Goal: Transaction & Acquisition: Book appointment/travel/reservation

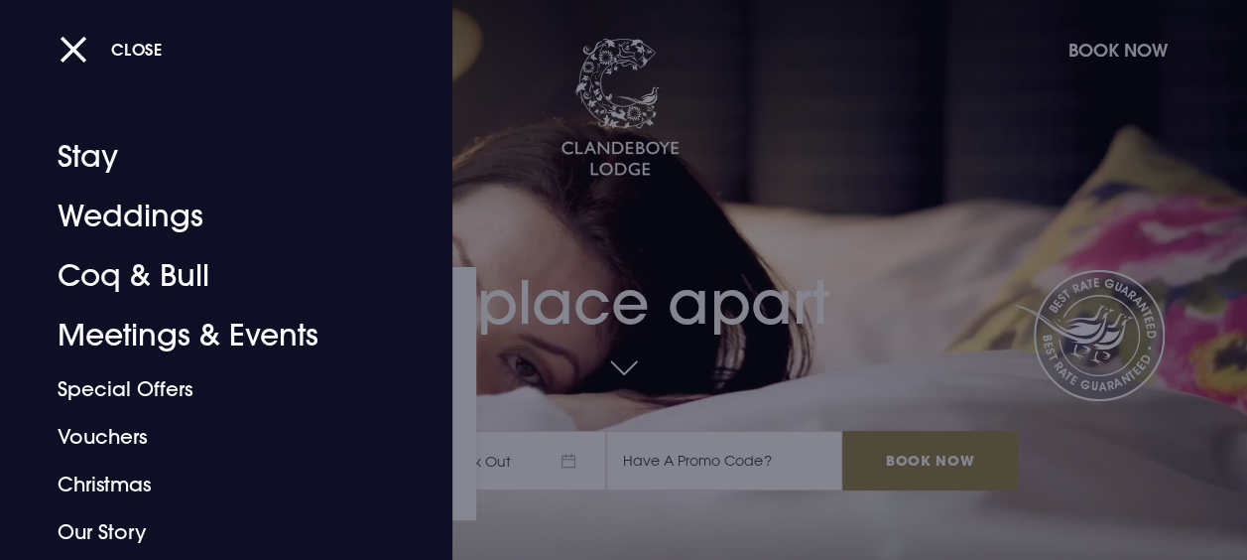
click at [759, 311] on div at bounding box center [623, 280] width 1247 height 560
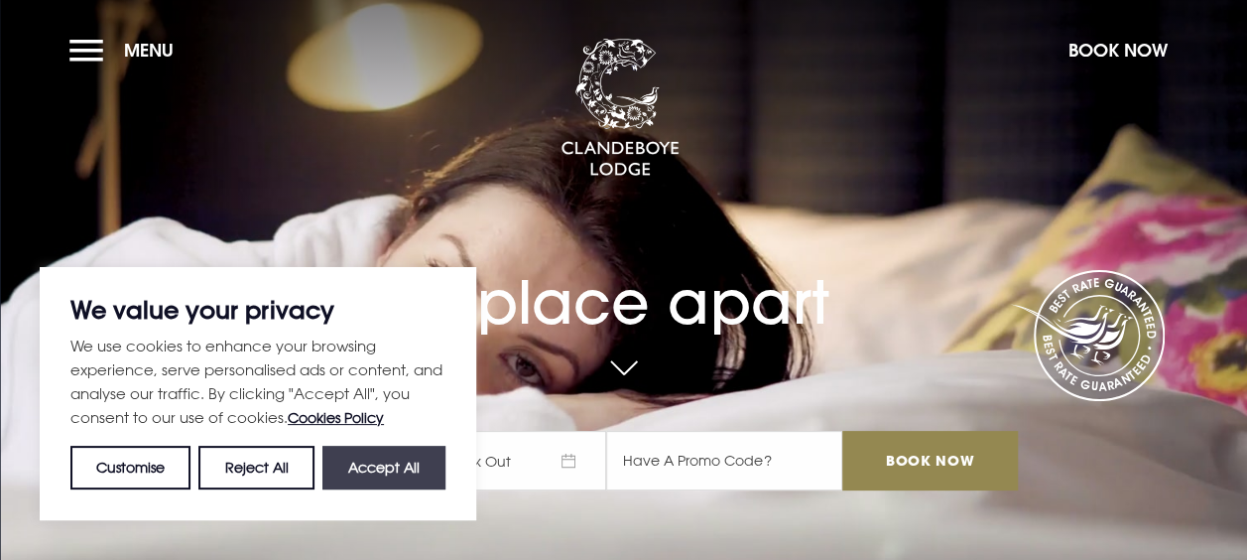
click at [383, 468] on button "Accept All" at bounding box center [383, 467] width 123 height 44
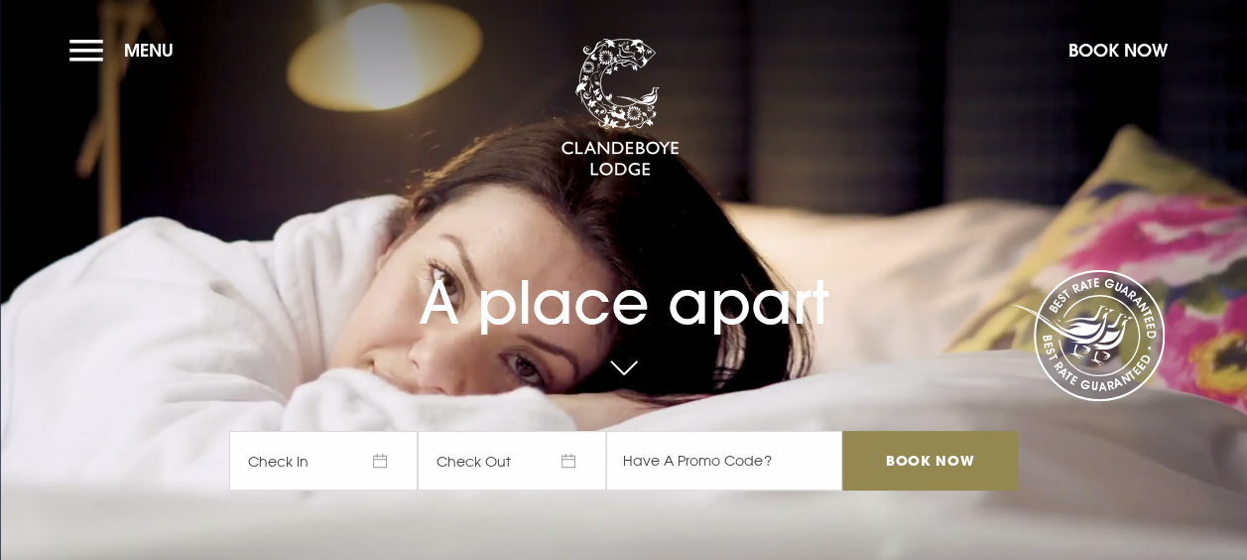
checkbox input "true"
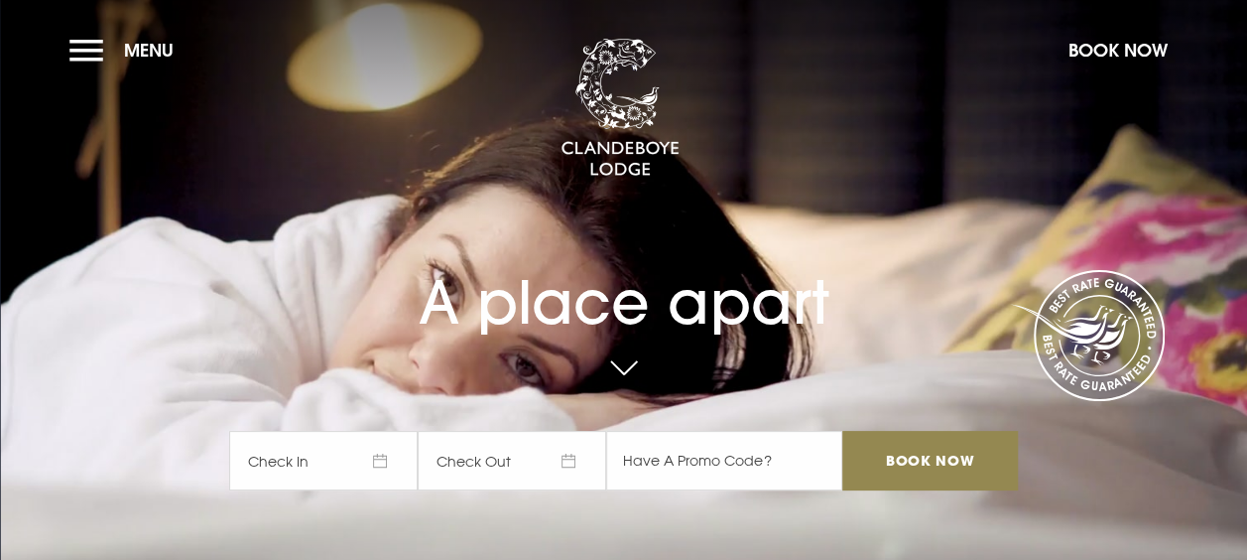
click at [345, 458] on span "Check In" at bounding box center [323, 461] width 189 height 60
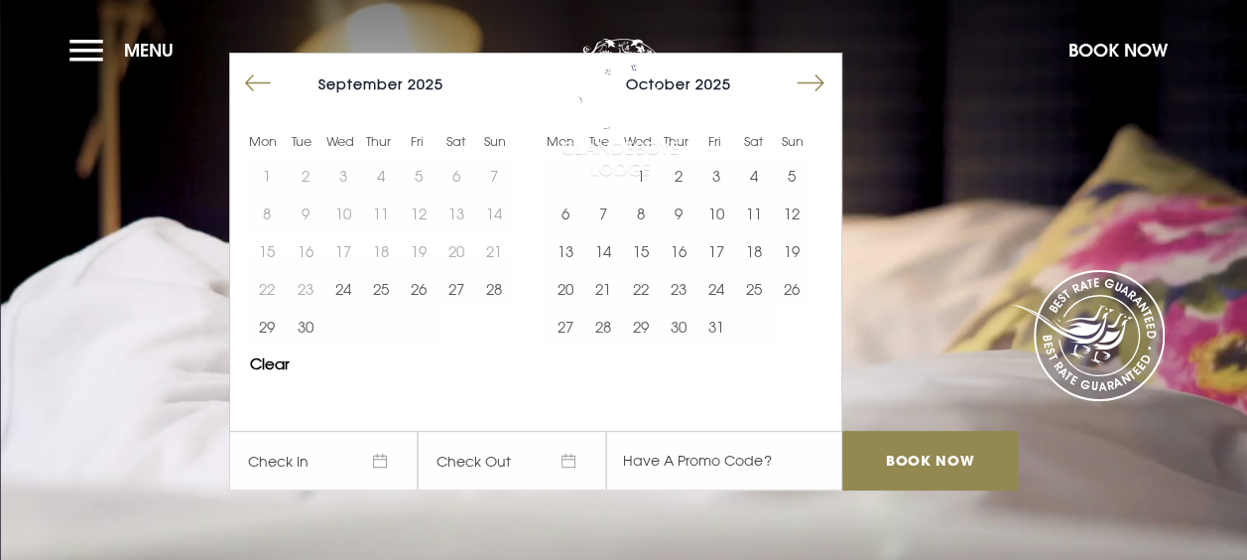
click at [824, 93] on button "Move forward to switch to the next month." at bounding box center [811, 83] width 38 height 38
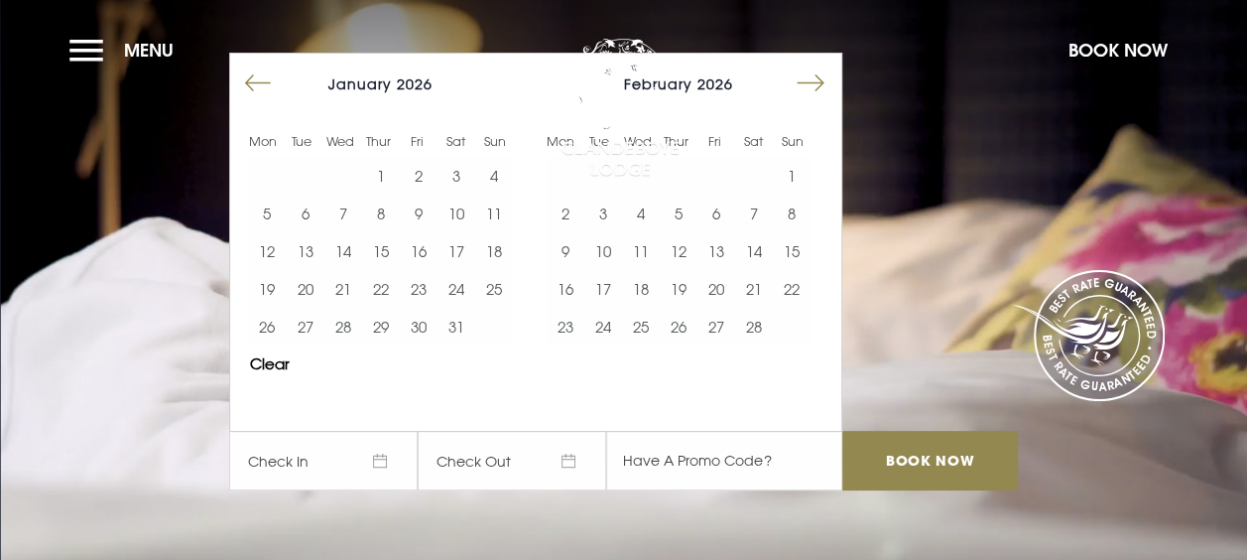
click at [824, 93] on button "Move forward to switch to the next month." at bounding box center [811, 83] width 38 height 38
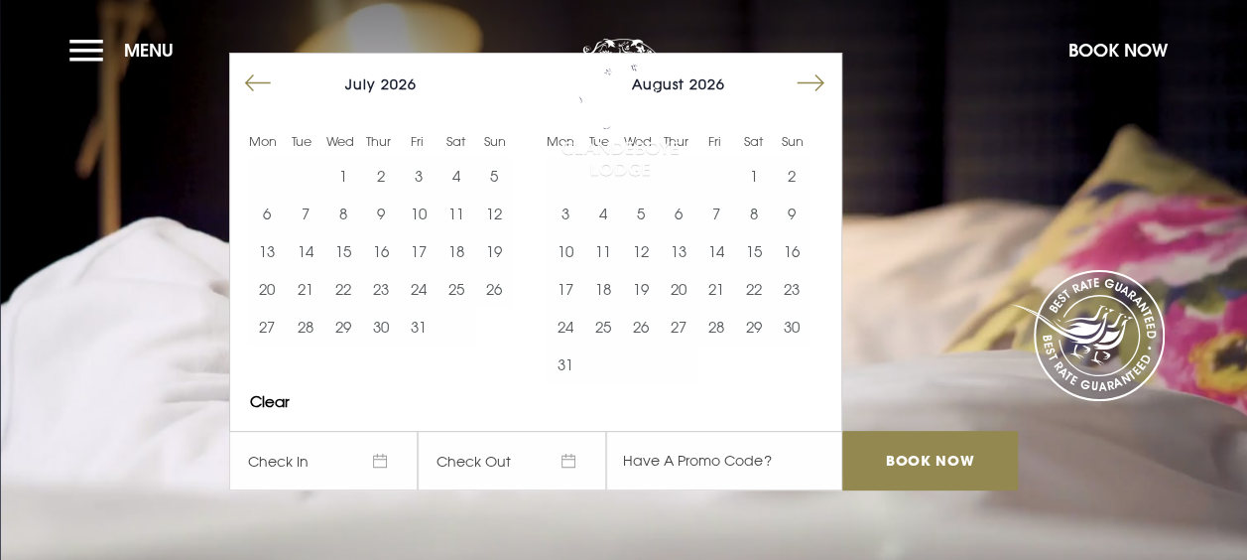
click at [824, 93] on button "Move forward to switch to the next month." at bounding box center [811, 83] width 38 height 38
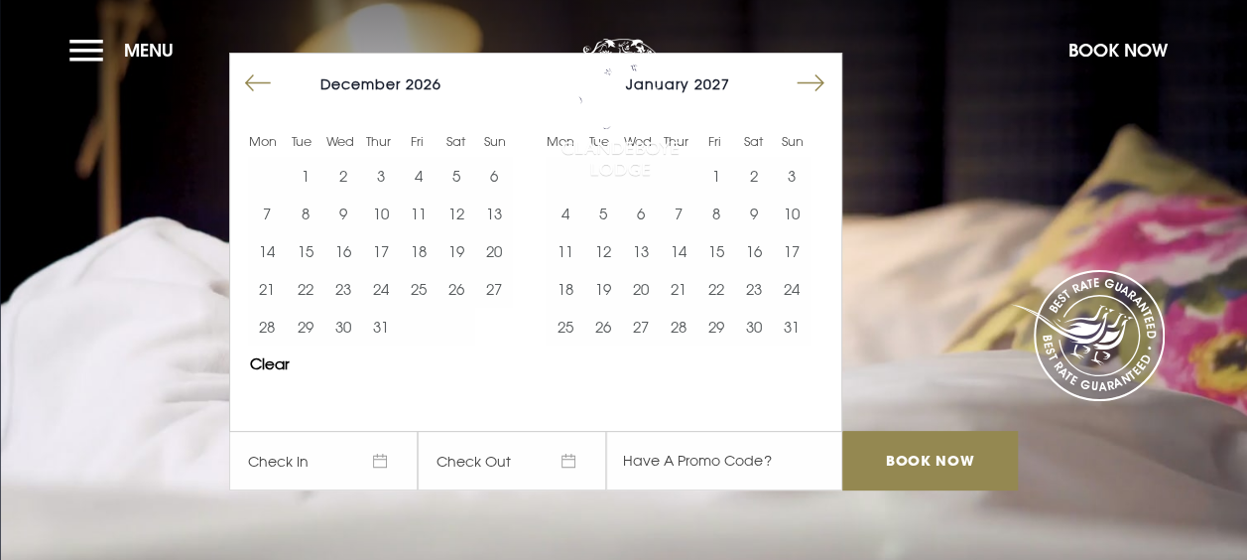
click at [824, 93] on button "Move forward to switch to the next month." at bounding box center [811, 83] width 38 height 38
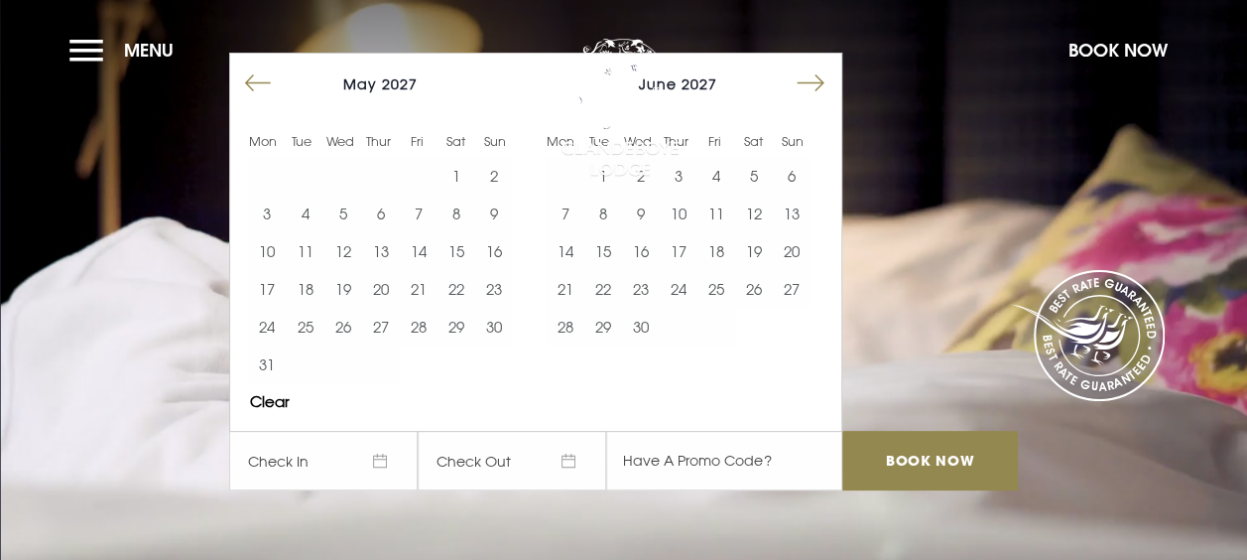
click at [824, 93] on button "Move forward to switch to the next month." at bounding box center [811, 83] width 38 height 38
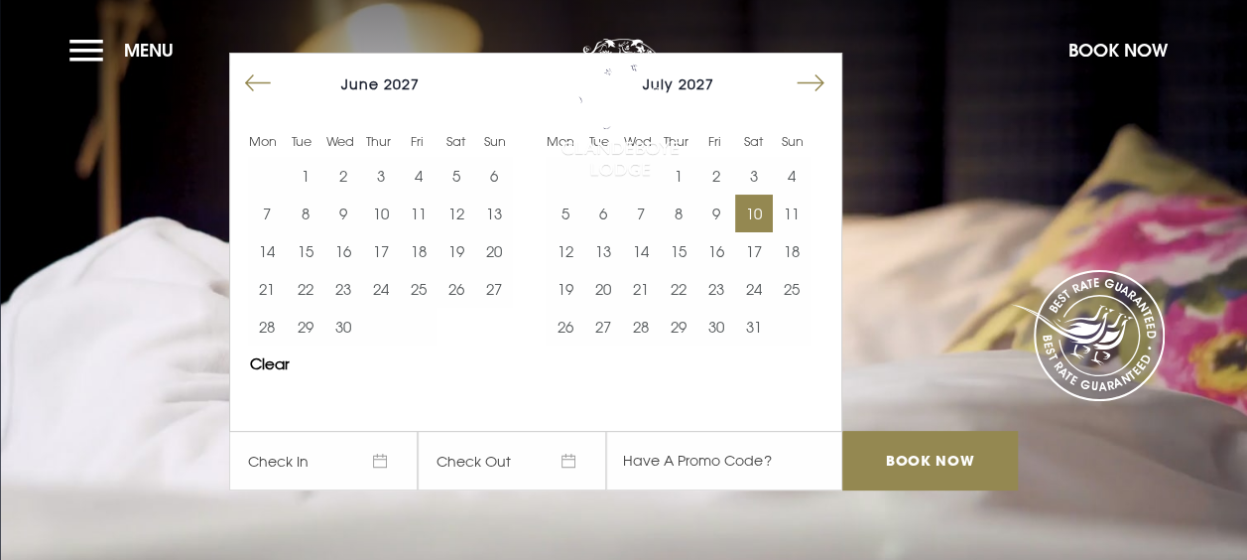
click at [756, 205] on button "10" at bounding box center [754, 213] width 38 height 38
click at [800, 218] on button "11" at bounding box center [792, 213] width 38 height 38
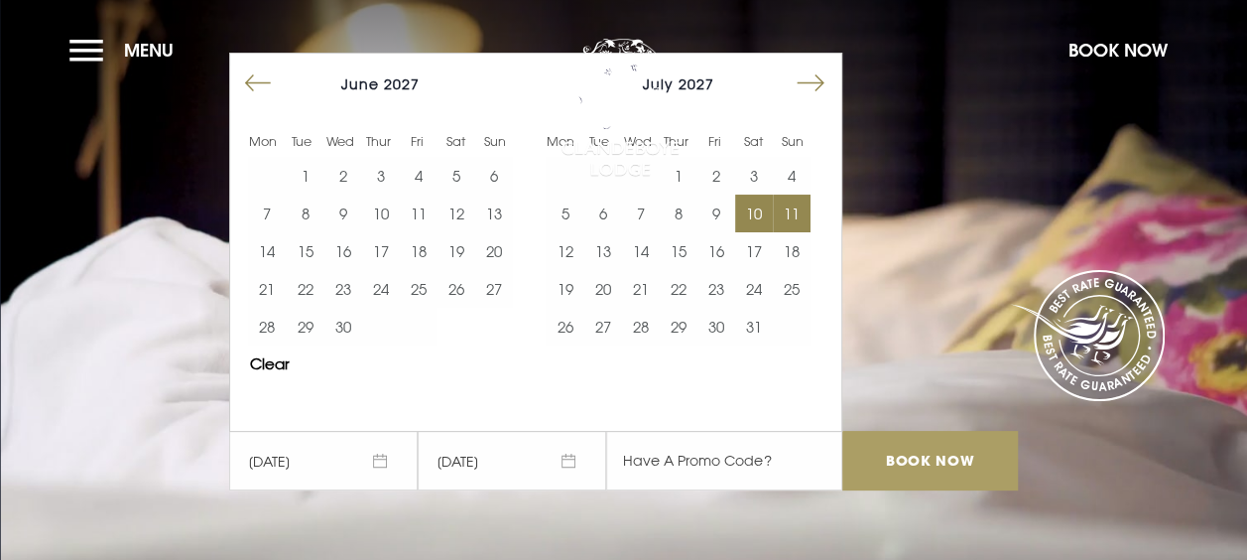
click at [942, 462] on input "Book Now" at bounding box center [929, 461] width 175 height 60
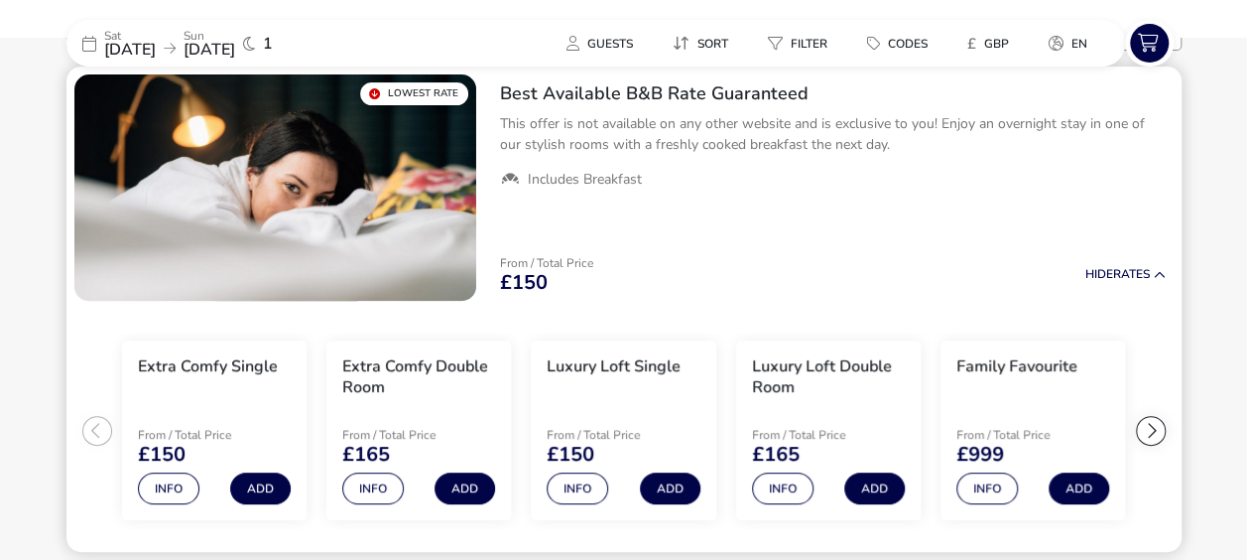
scroll to position [198, 0]
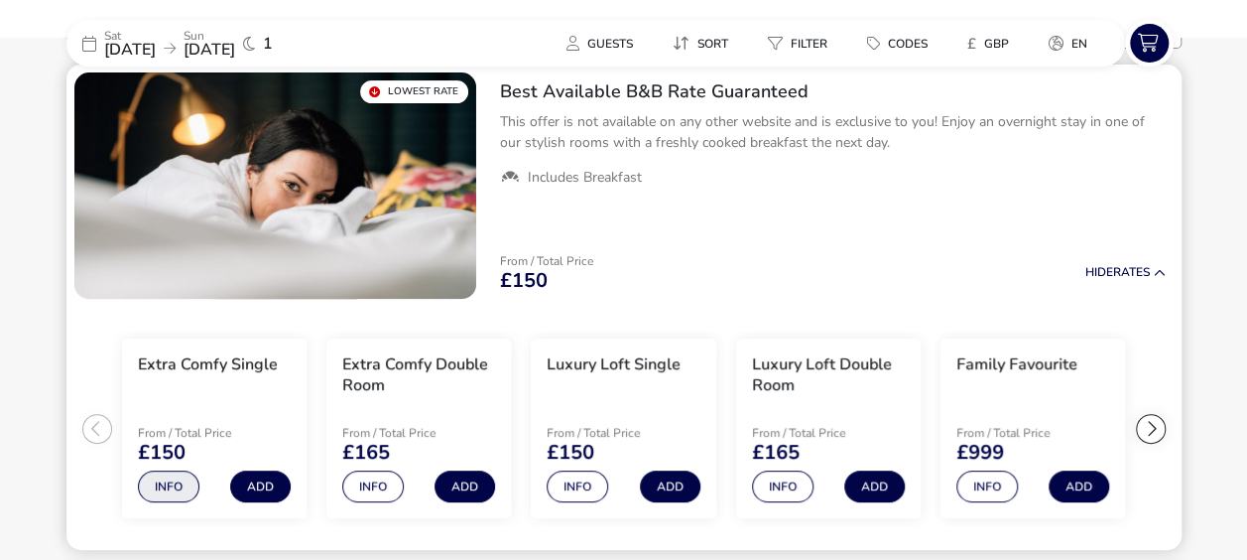
click at [157, 496] on button "Info" at bounding box center [169, 486] width 62 height 32
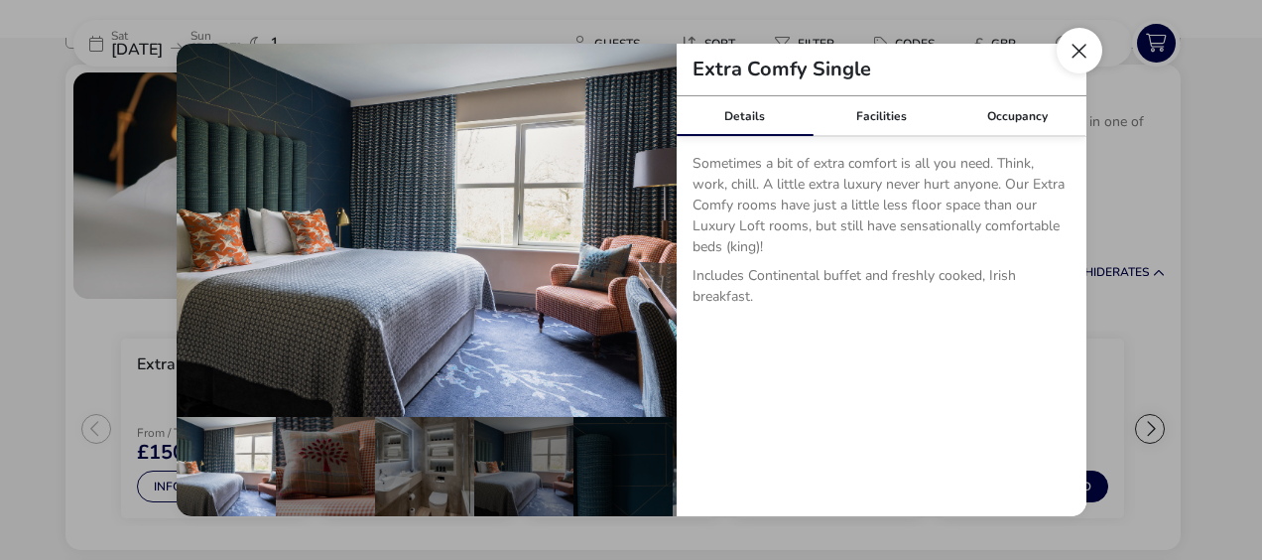
click at [1078, 48] on button "Close dialog" at bounding box center [1080, 51] width 46 height 46
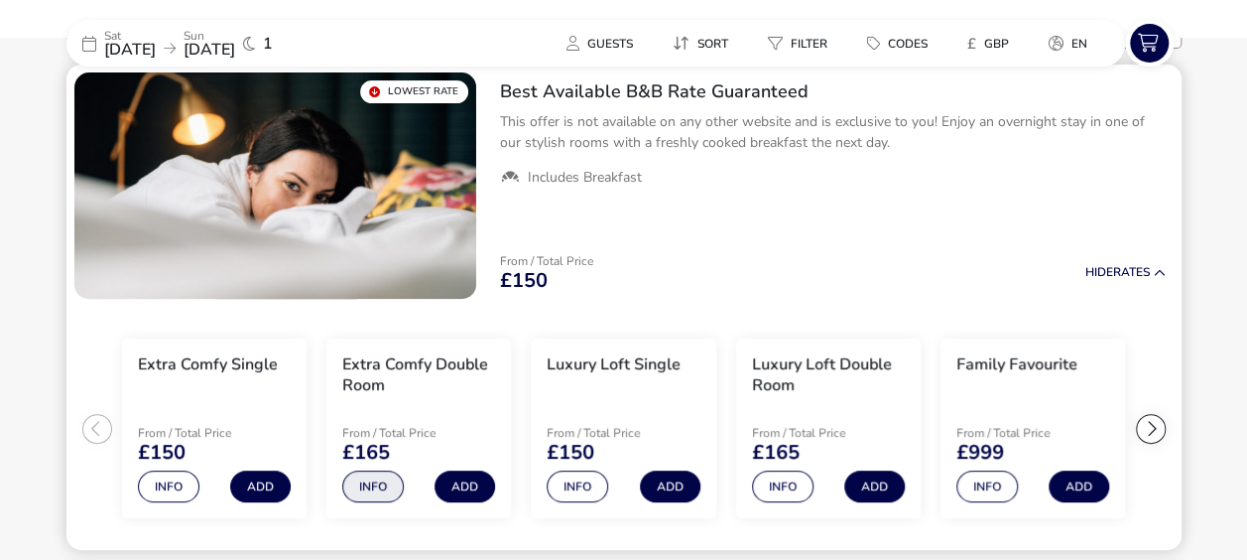
click at [377, 486] on button "Info" at bounding box center [373, 486] width 62 height 32
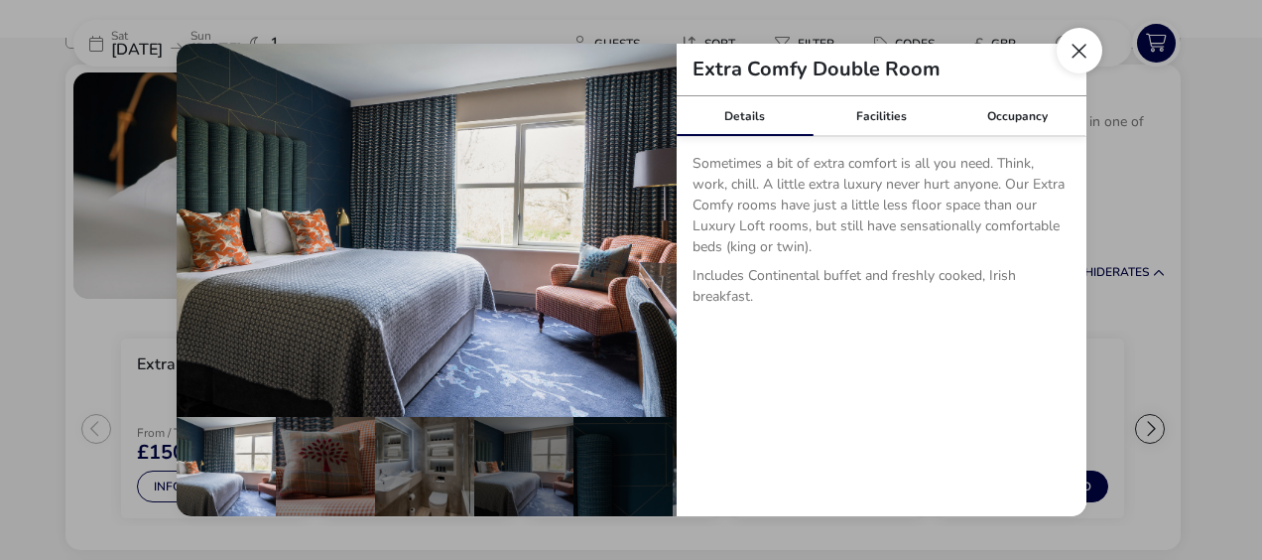
click at [1069, 48] on button "Close dialog" at bounding box center [1080, 51] width 46 height 46
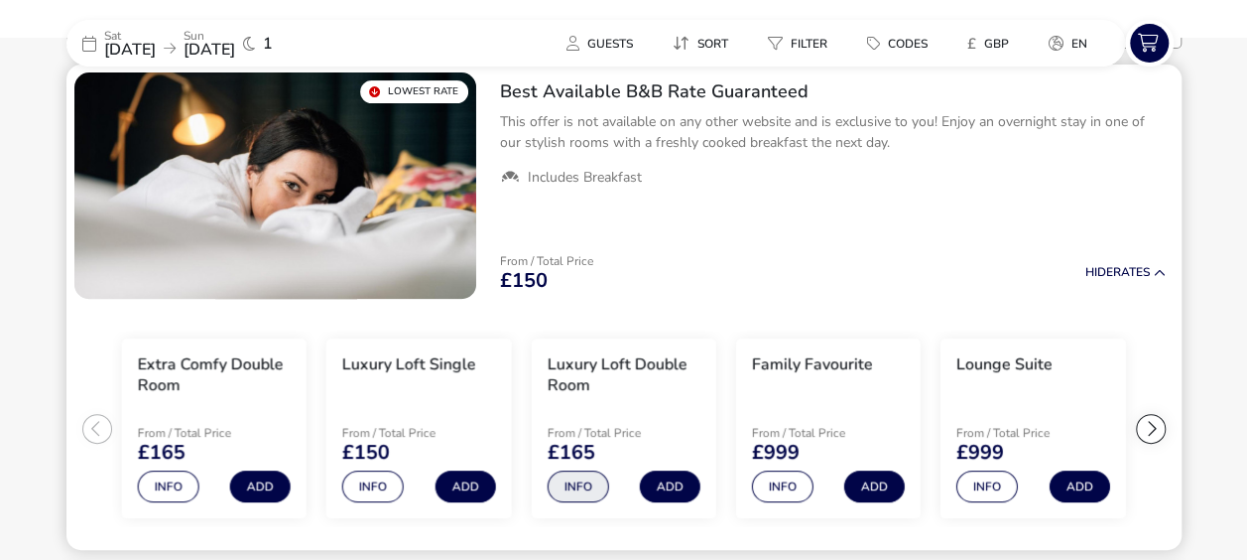
click at [584, 488] on button "Info" at bounding box center [578, 486] width 62 height 32
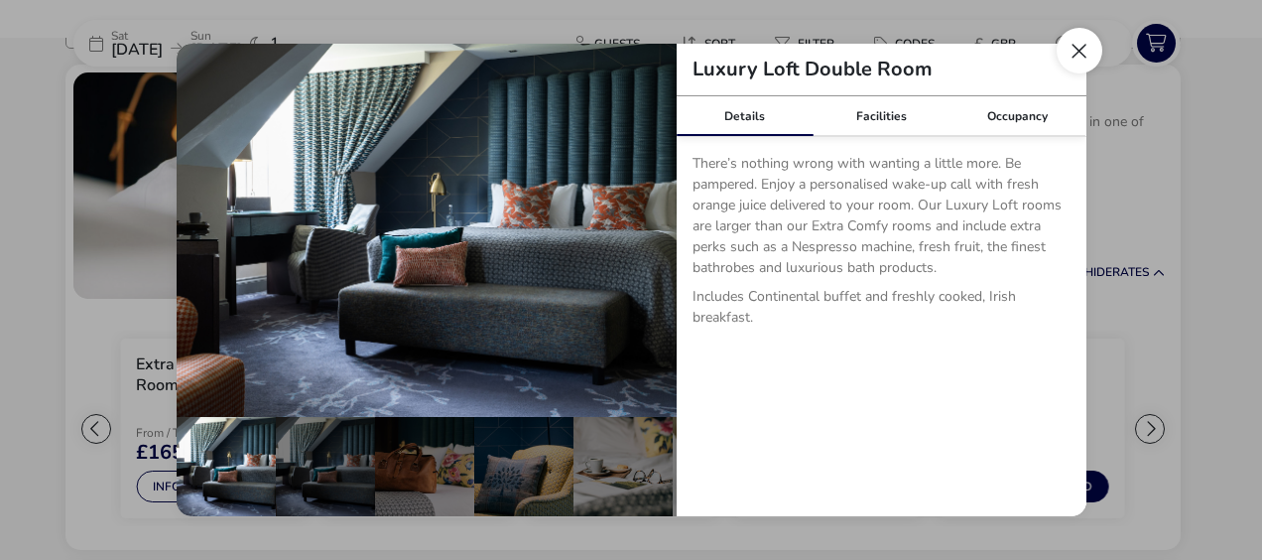
click at [1080, 54] on button "Close dialog" at bounding box center [1080, 51] width 46 height 46
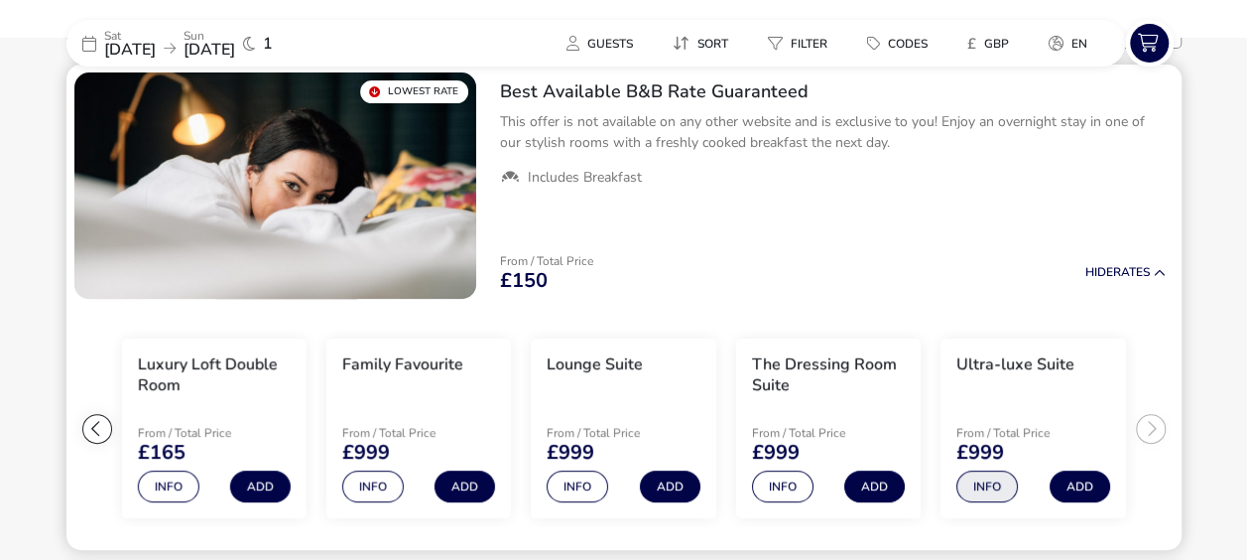
click at [982, 480] on button "Info" at bounding box center [987, 486] width 62 height 32
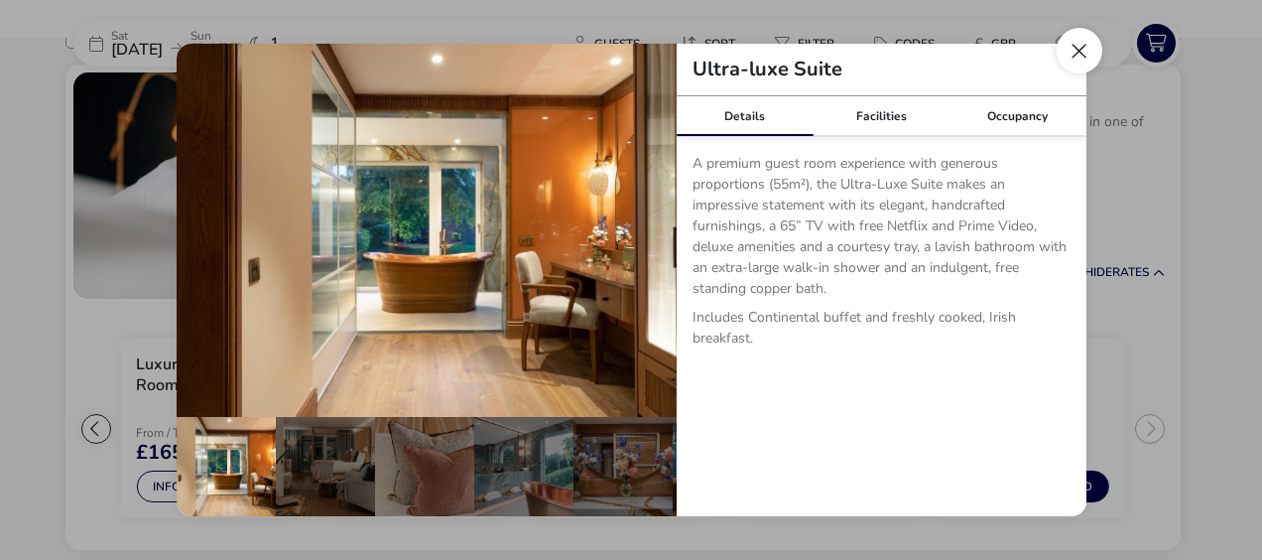
click at [1081, 45] on button "Close dialog" at bounding box center [1080, 51] width 46 height 46
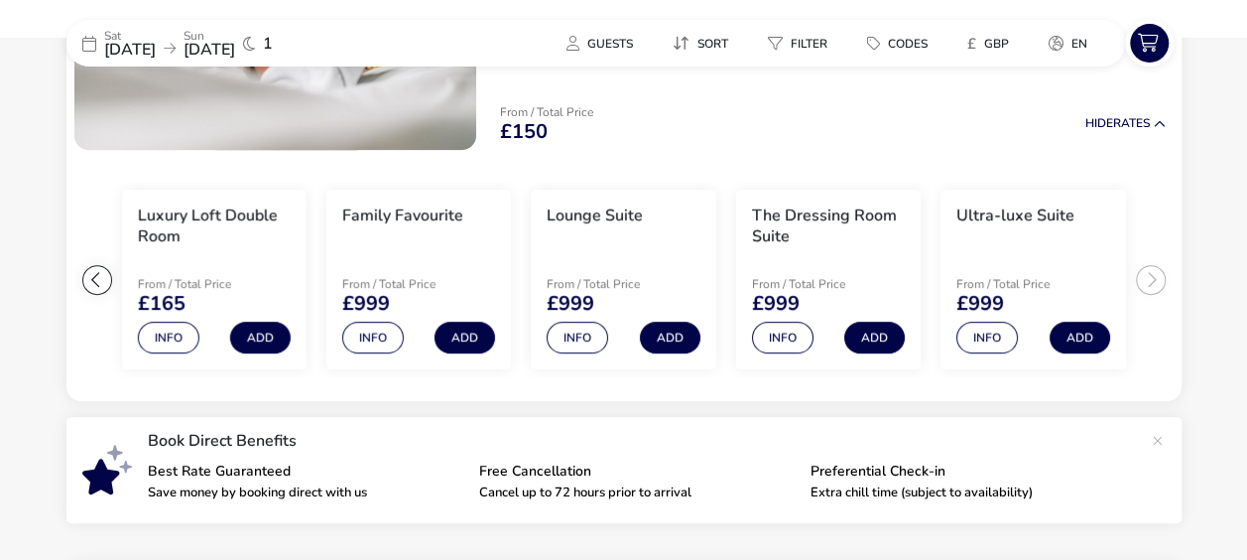
scroll to position [397, 0]
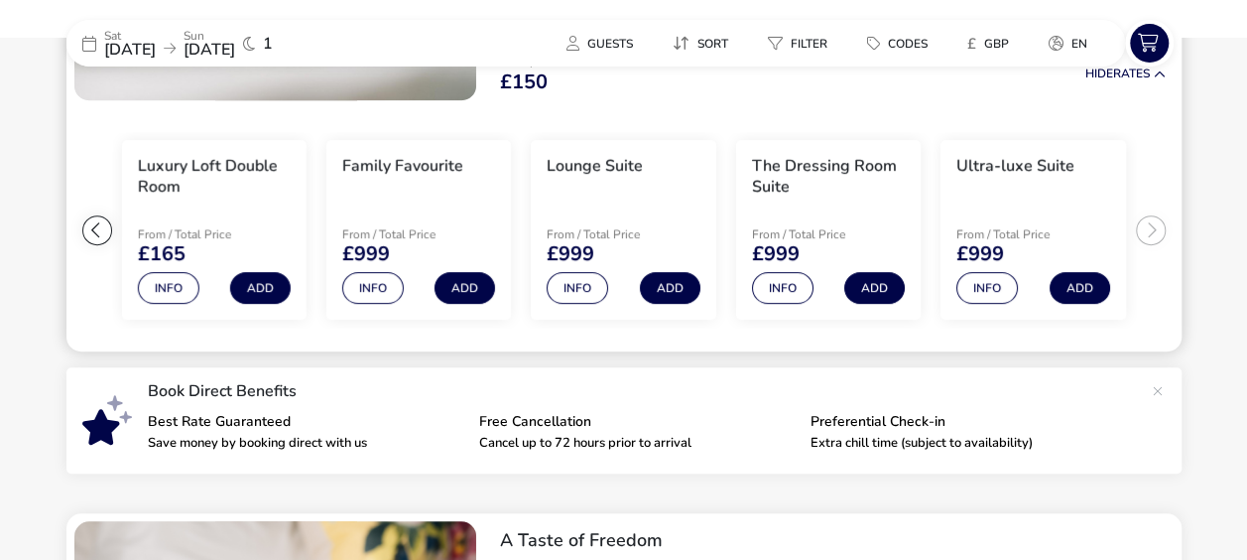
click at [101, 234] on div at bounding box center [97, 230] width 30 height 30
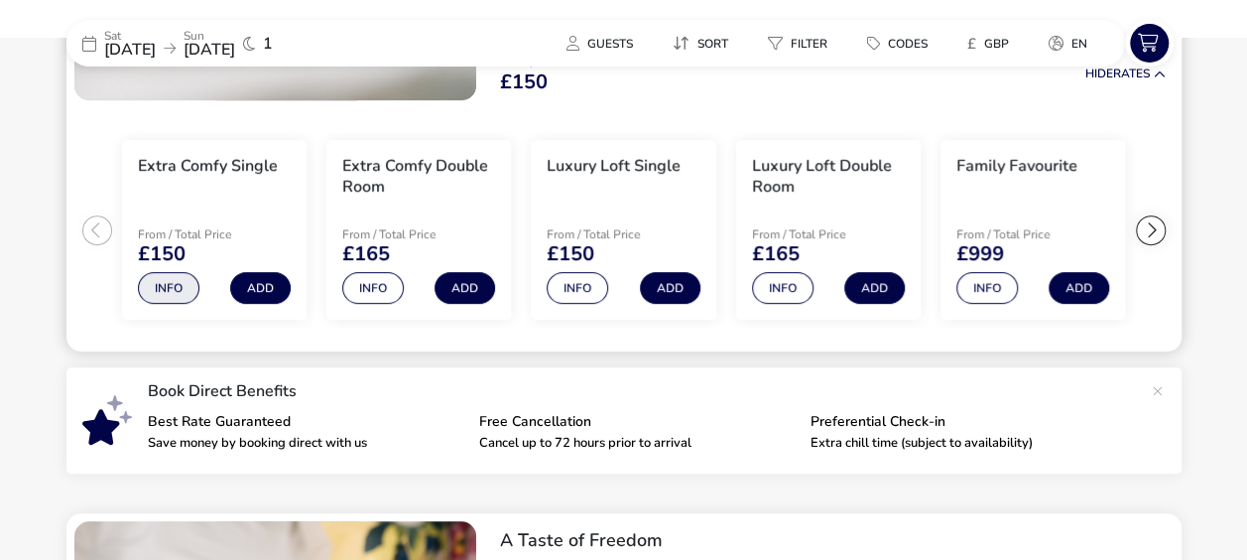
click at [175, 284] on button "Info" at bounding box center [169, 288] width 62 height 32
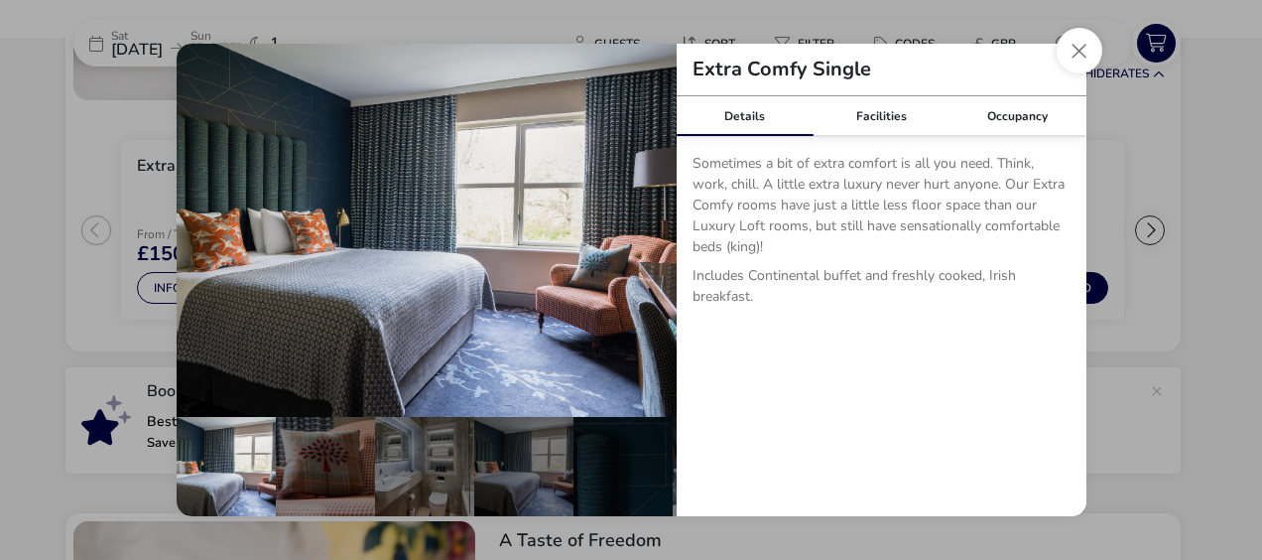
click at [1056, 58] on div "Extra Comfy Single" at bounding box center [882, 70] width 410 height 53
click at [1070, 56] on button "Close dialog" at bounding box center [1080, 51] width 46 height 46
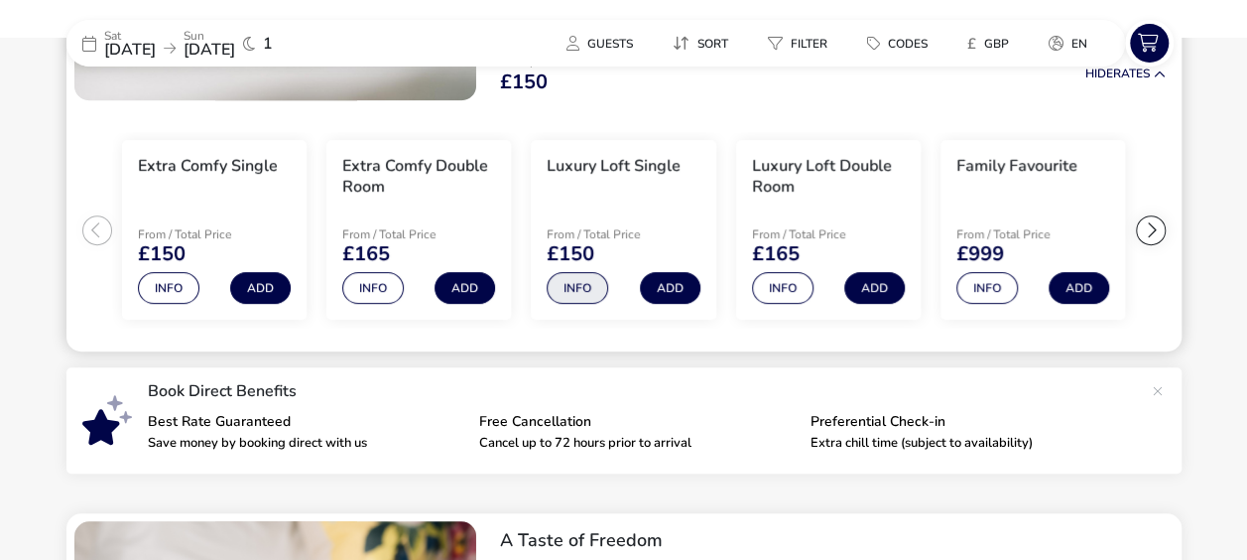
click at [591, 282] on button "Info" at bounding box center [578, 288] width 62 height 32
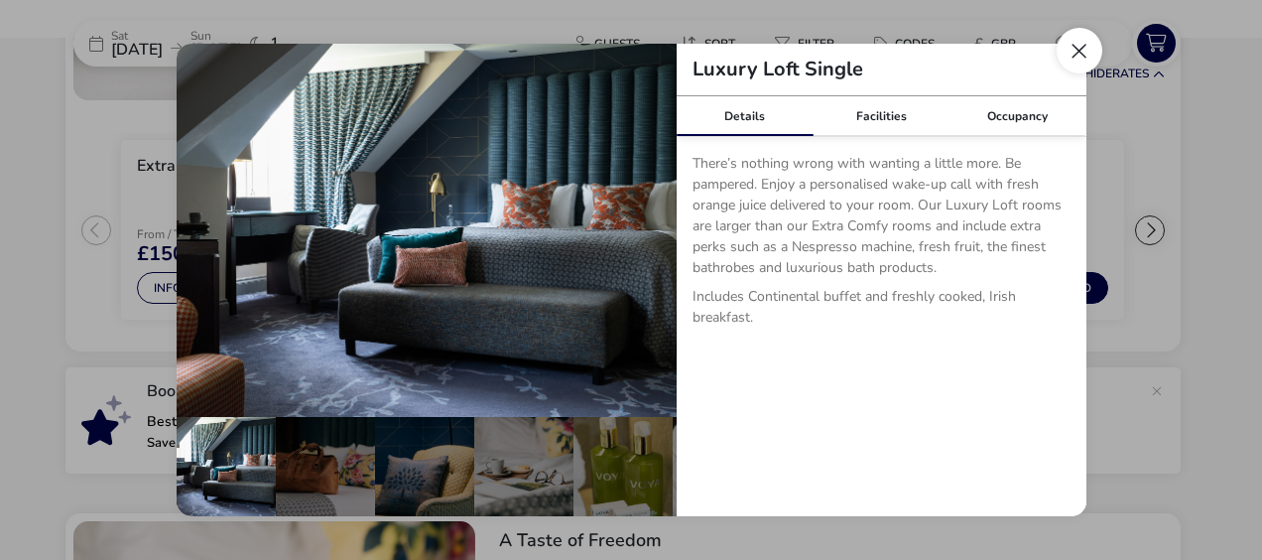
click at [1072, 58] on button "Close dialog" at bounding box center [1080, 51] width 46 height 46
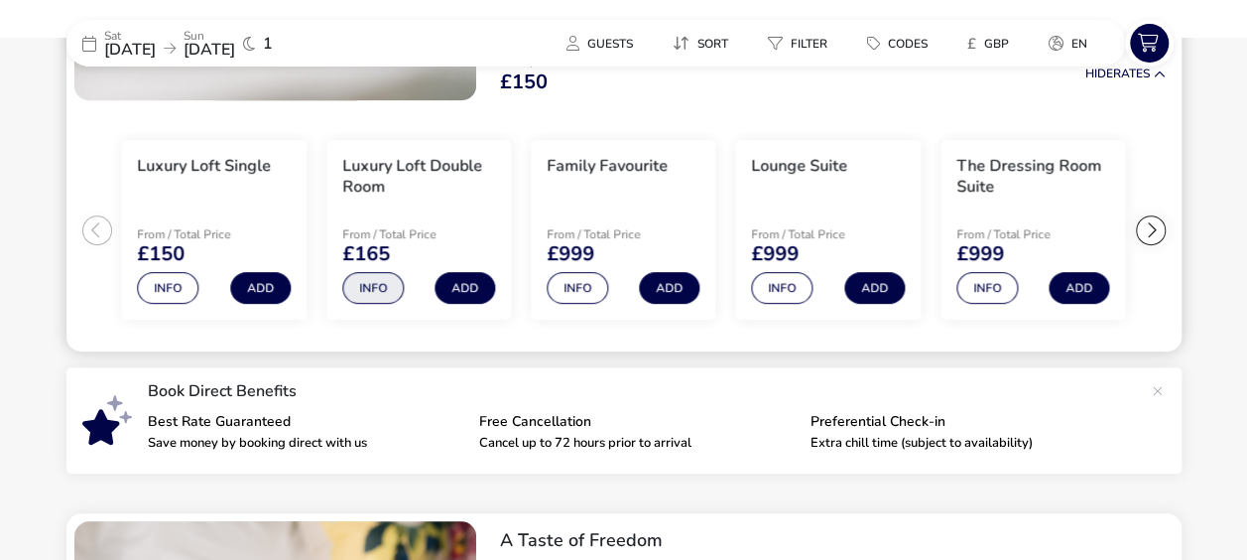
click at [343, 283] on button "Info" at bounding box center [373, 288] width 62 height 32
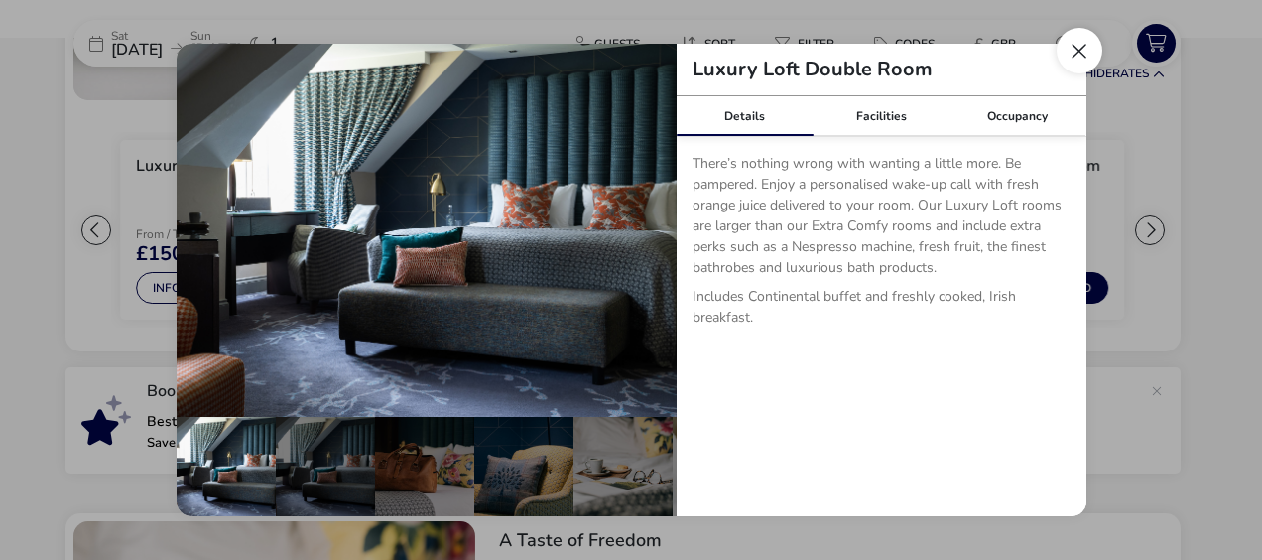
click at [1073, 47] on button "Close dialog" at bounding box center [1080, 51] width 46 height 46
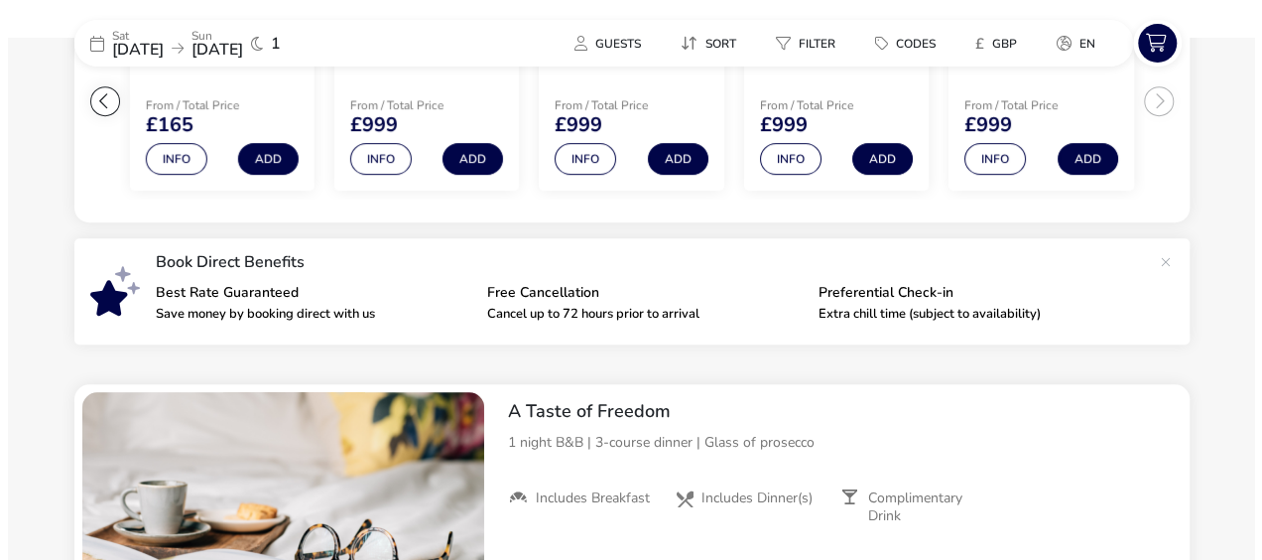
scroll to position [496, 0]
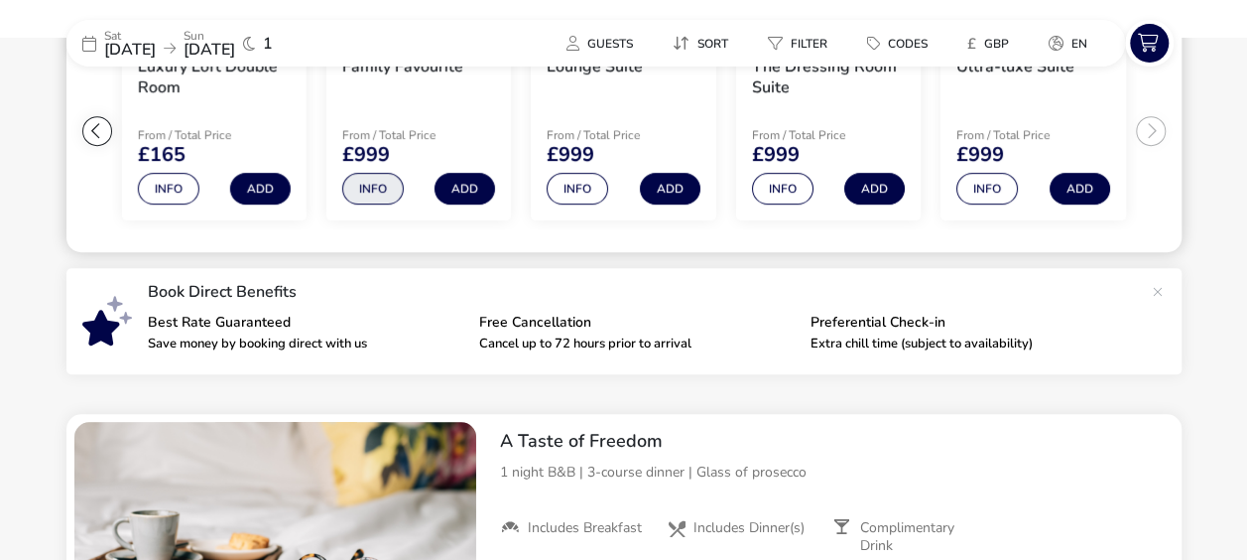
click at [372, 181] on button "Info" at bounding box center [373, 189] width 62 height 32
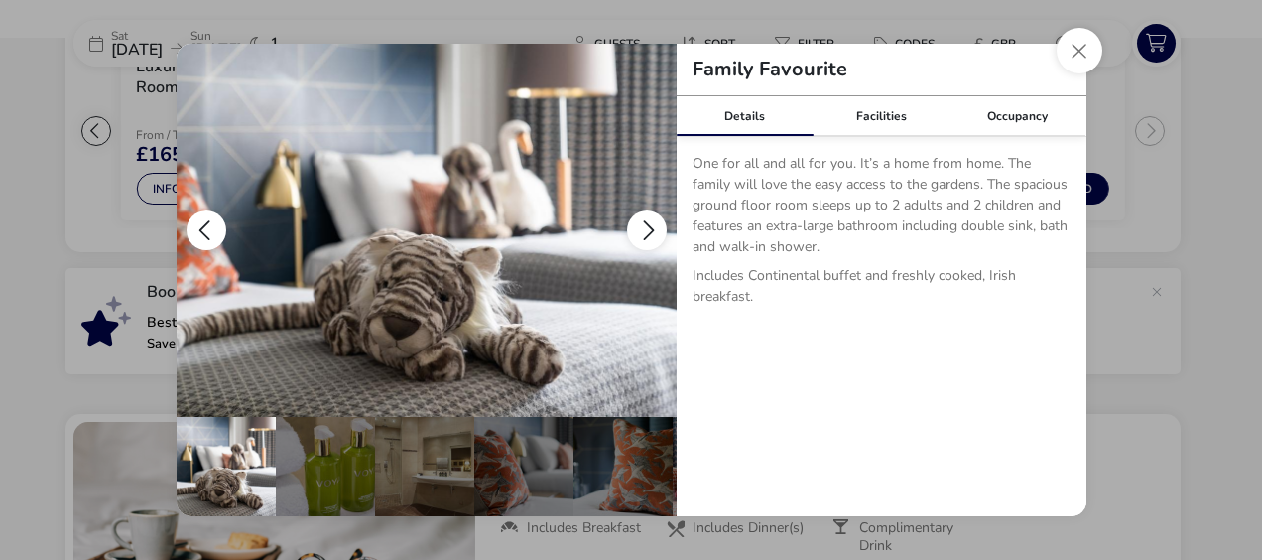
click at [643, 219] on button "details" at bounding box center [647, 230] width 40 height 40
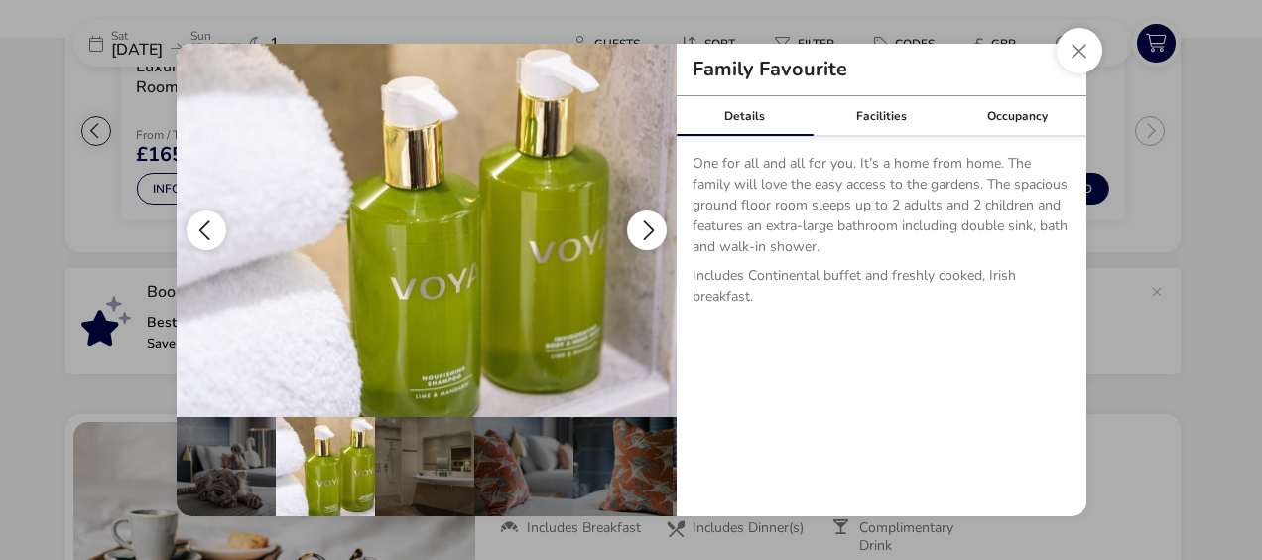
click at [643, 219] on button "details" at bounding box center [647, 230] width 40 height 40
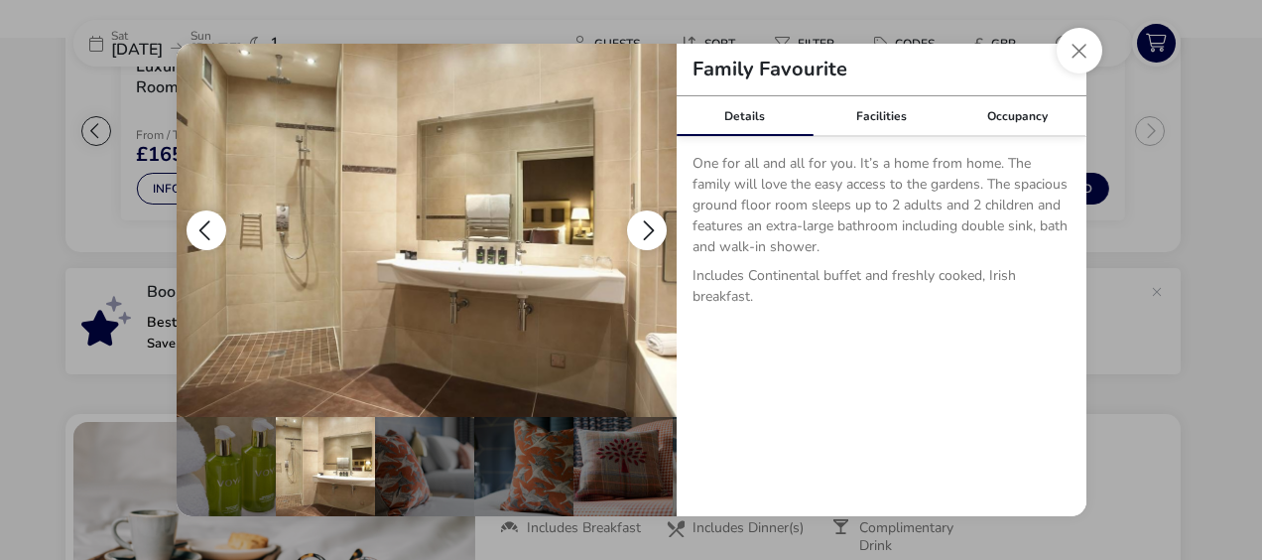
click at [643, 219] on button "details" at bounding box center [647, 230] width 40 height 40
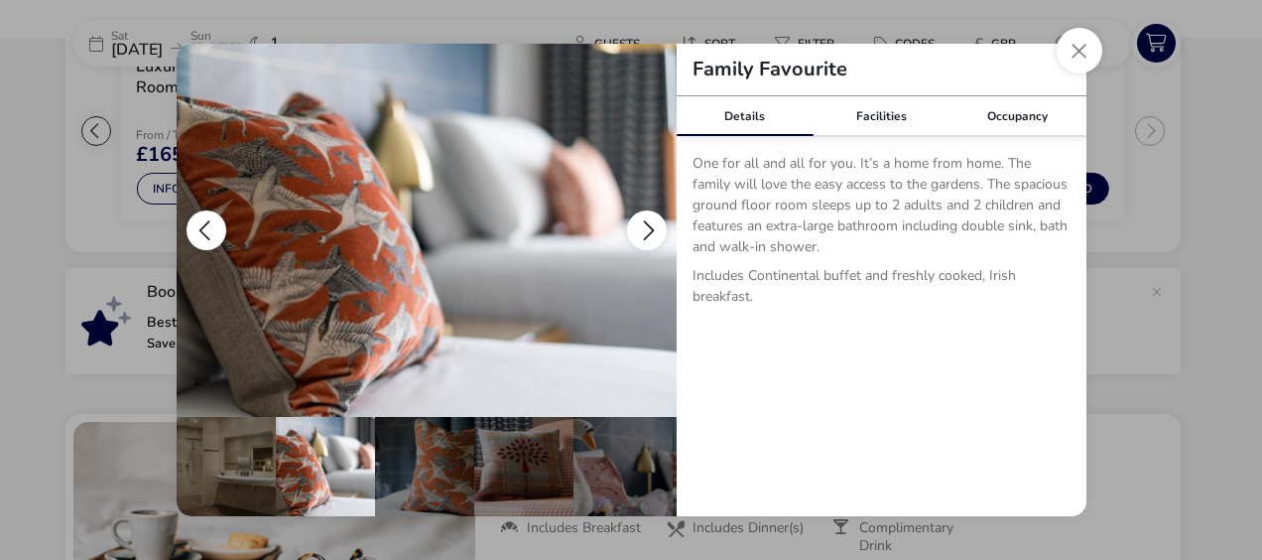
click at [643, 219] on button "details" at bounding box center [647, 230] width 40 height 40
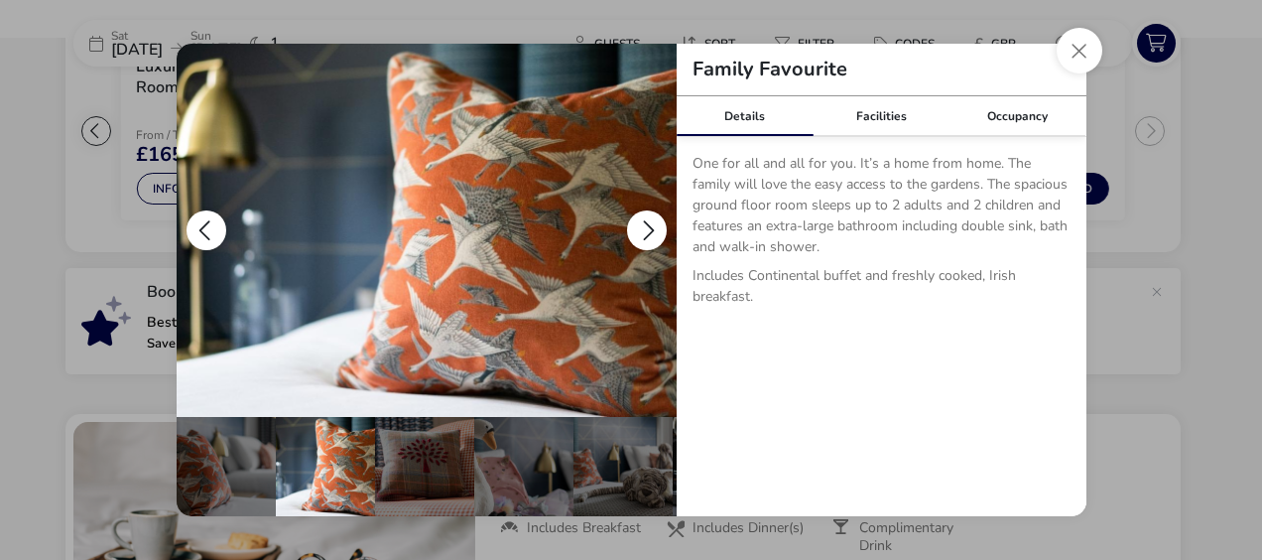
click at [643, 219] on button "details" at bounding box center [647, 230] width 40 height 40
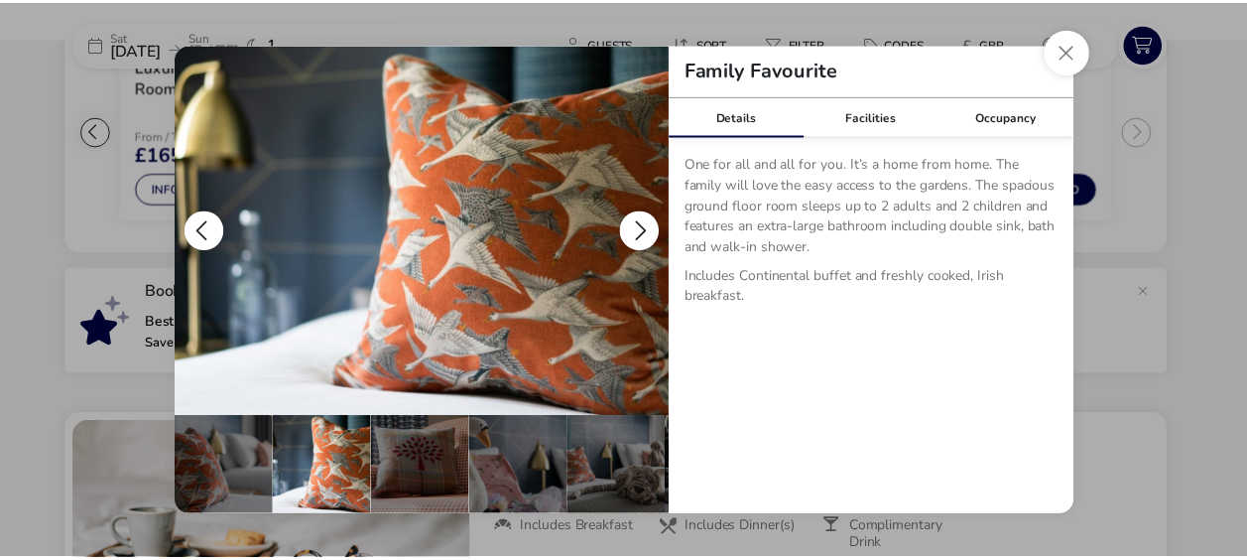
scroll to position [0, 392]
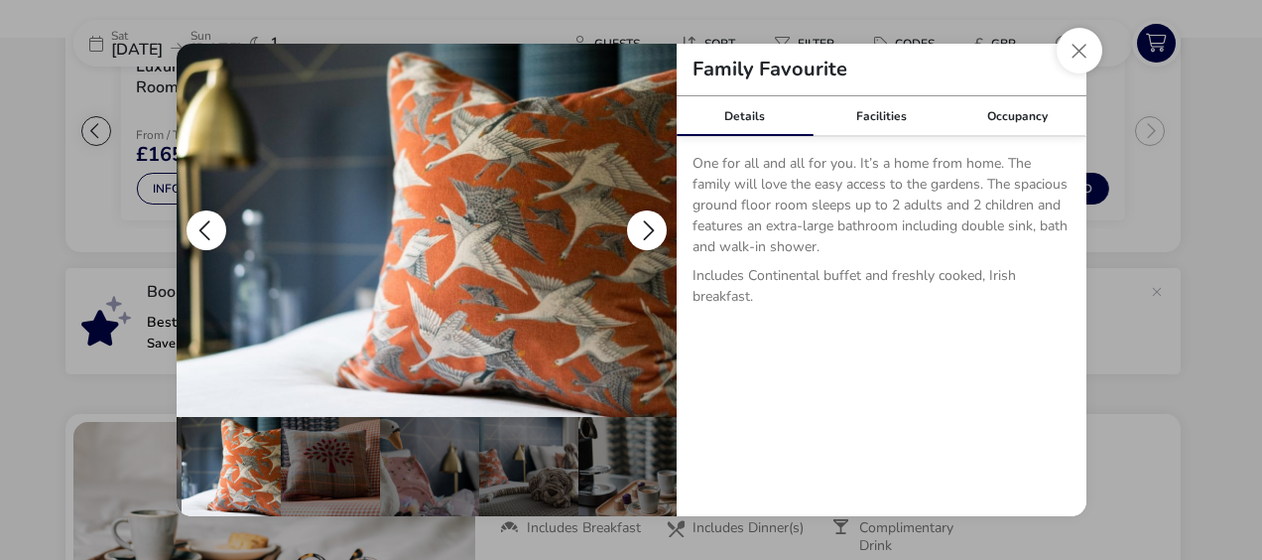
click at [643, 219] on button "details" at bounding box center [647, 230] width 40 height 40
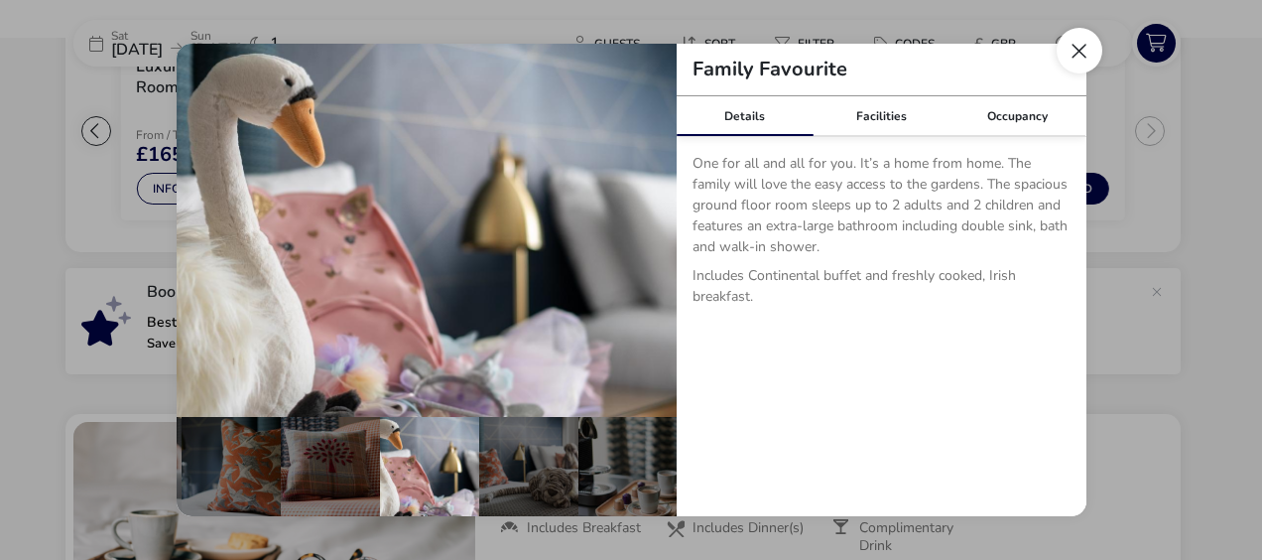
click at [1081, 56] on button "Close dialog" at bounding box center [1080, 51] width 46 height 46
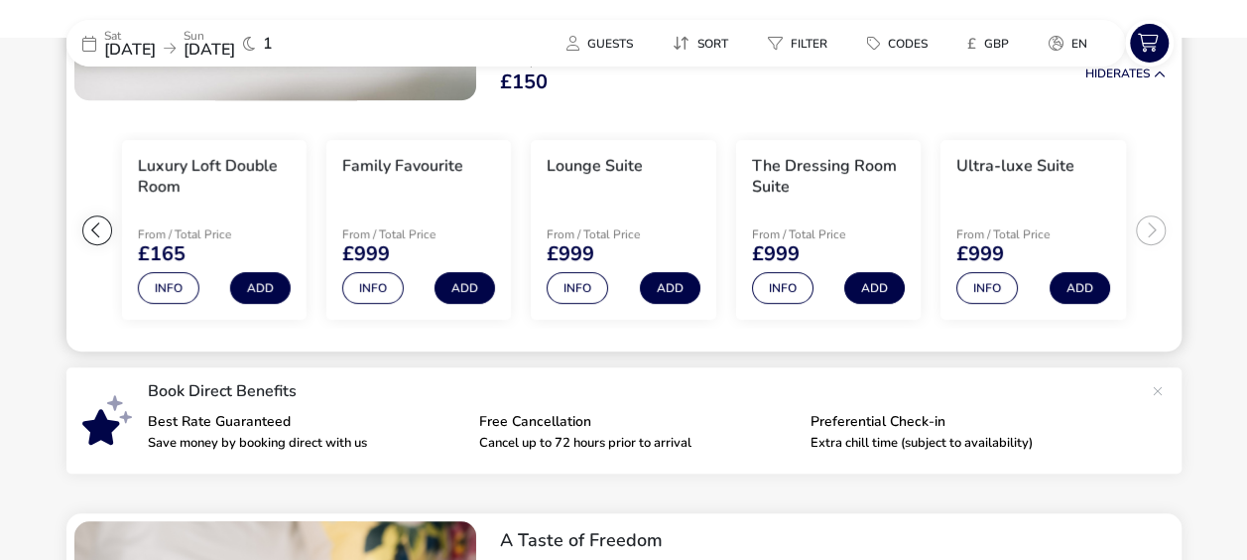
scroll to position [0, 0]
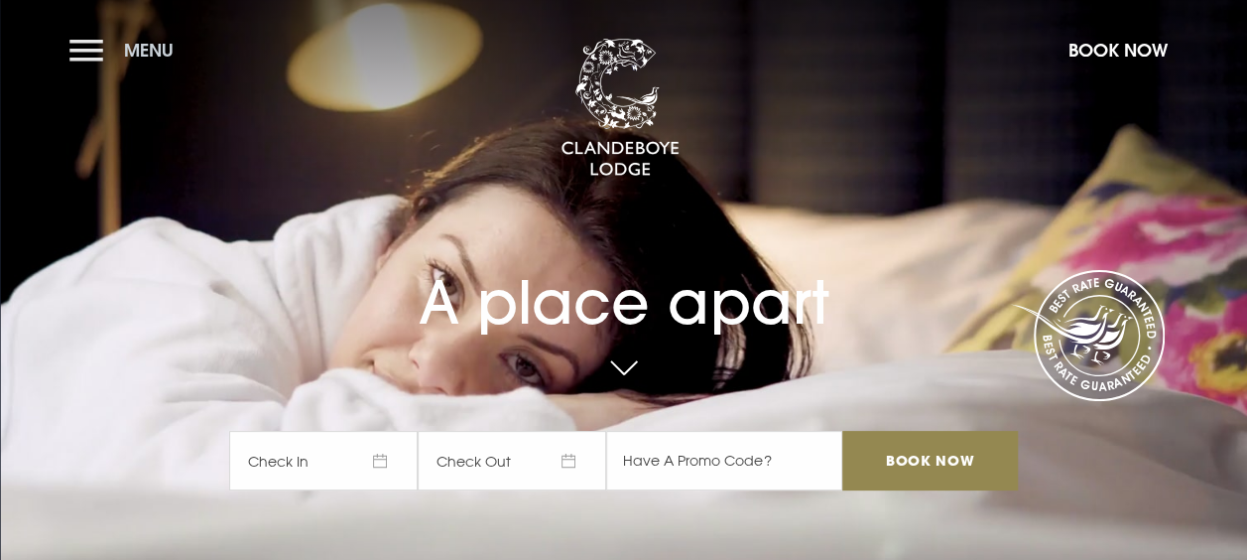
click at [101, 56] on button "Menu" at bounding box center [126, 50] width 114 height 43
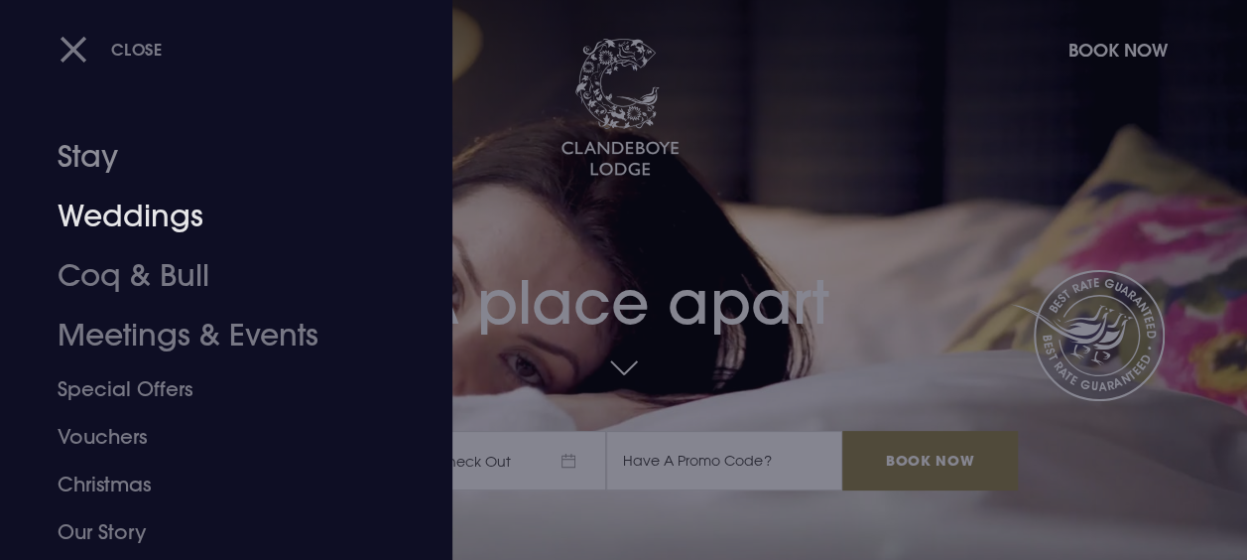
click at [131, 187] on link "Weddings" at bounding box center [213, 217] width 311 height 60
click at [138, 217] on link "Weddings" at bounding box center [213, 217] width 311 height 60
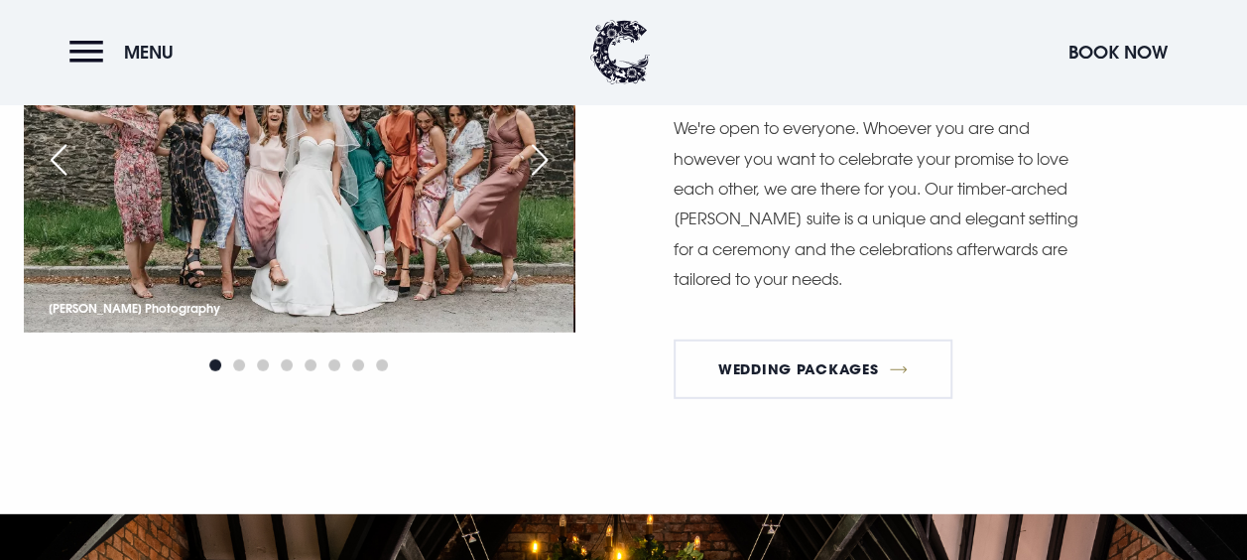
scroll to position [2580, 0]
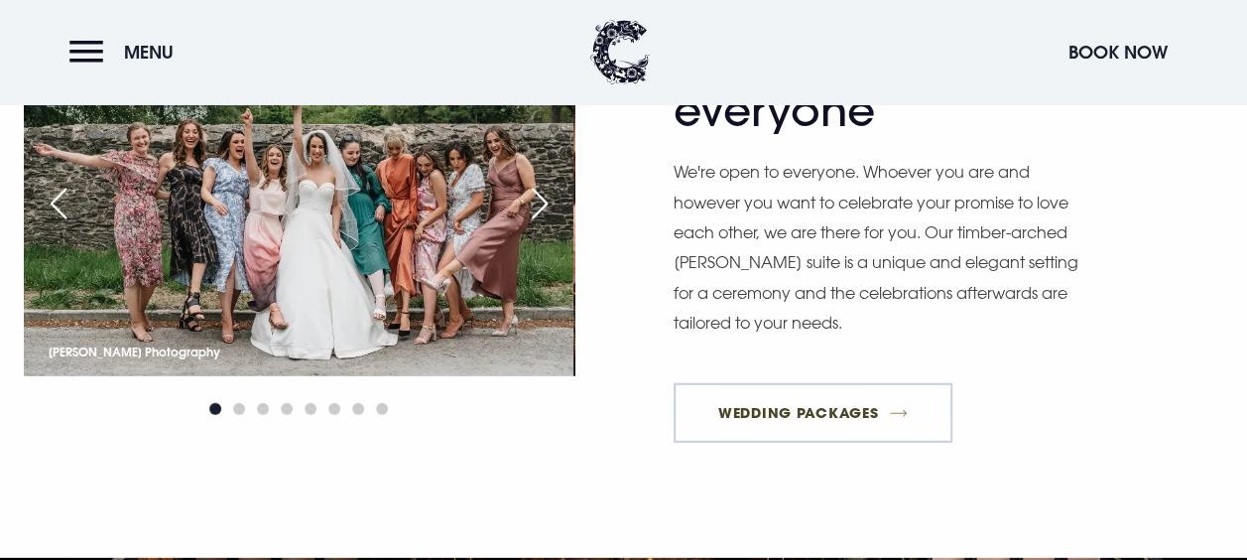
click at [748, 432] on link "Wedding Packages" at bounding box center [814, 413] width 280 height 60
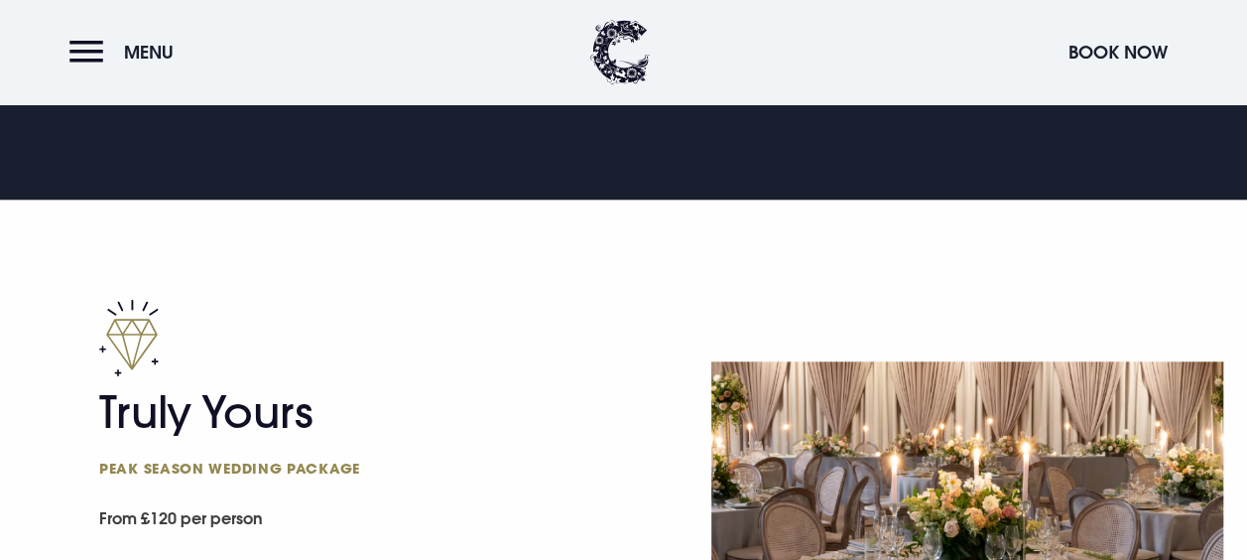
scroll to position [1191, 0]
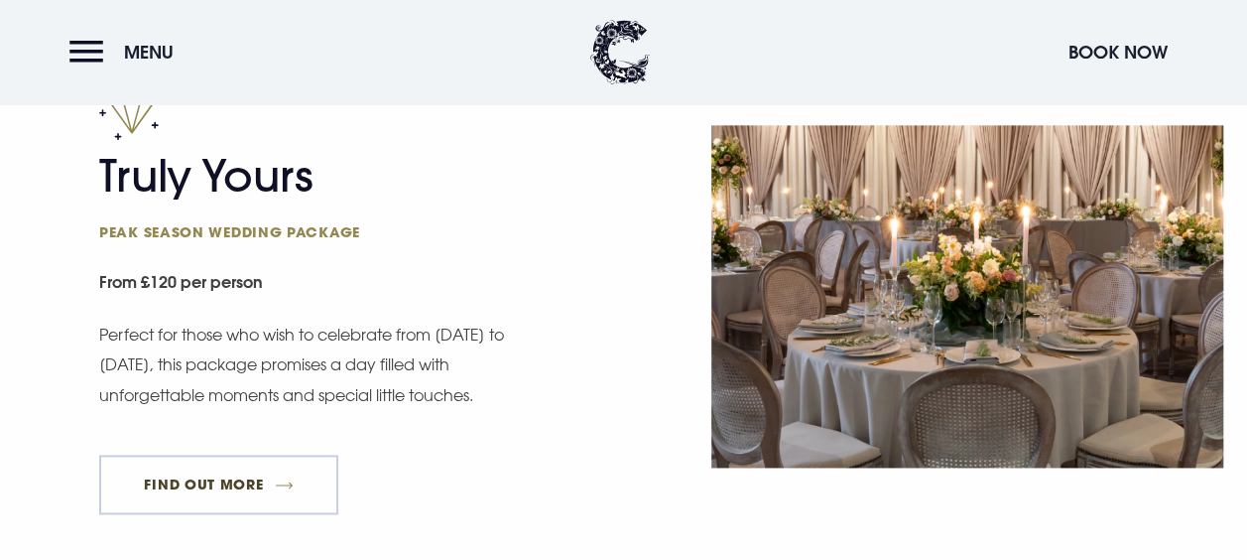
click at [194, 480] on link "FIND OUT MORE" at bounding box center [218, 484] width 239 height 60
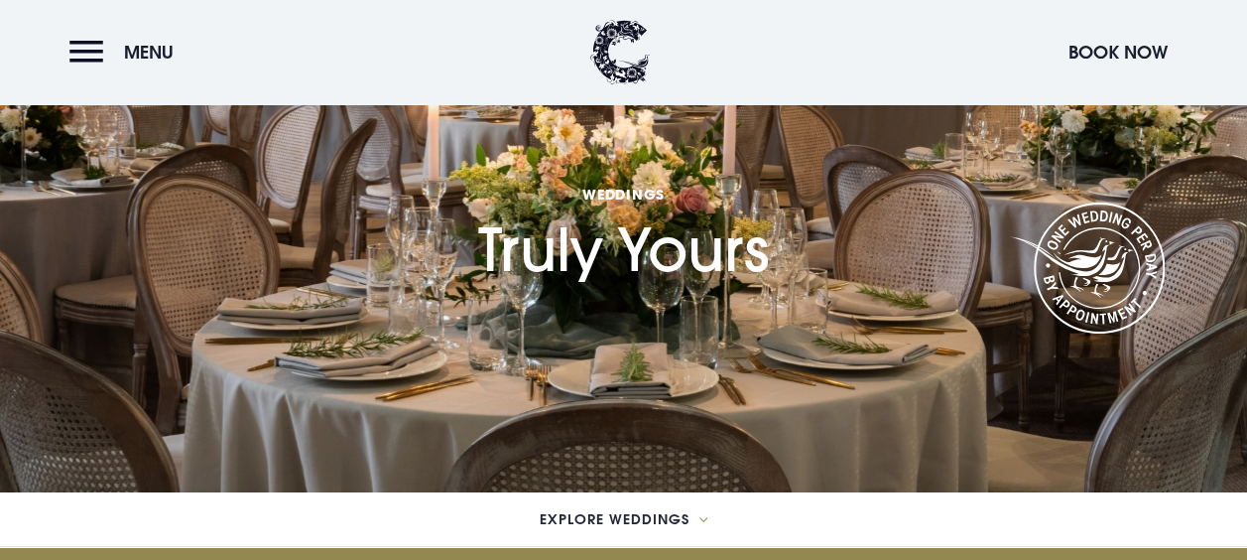
scroll to position [198, 0]
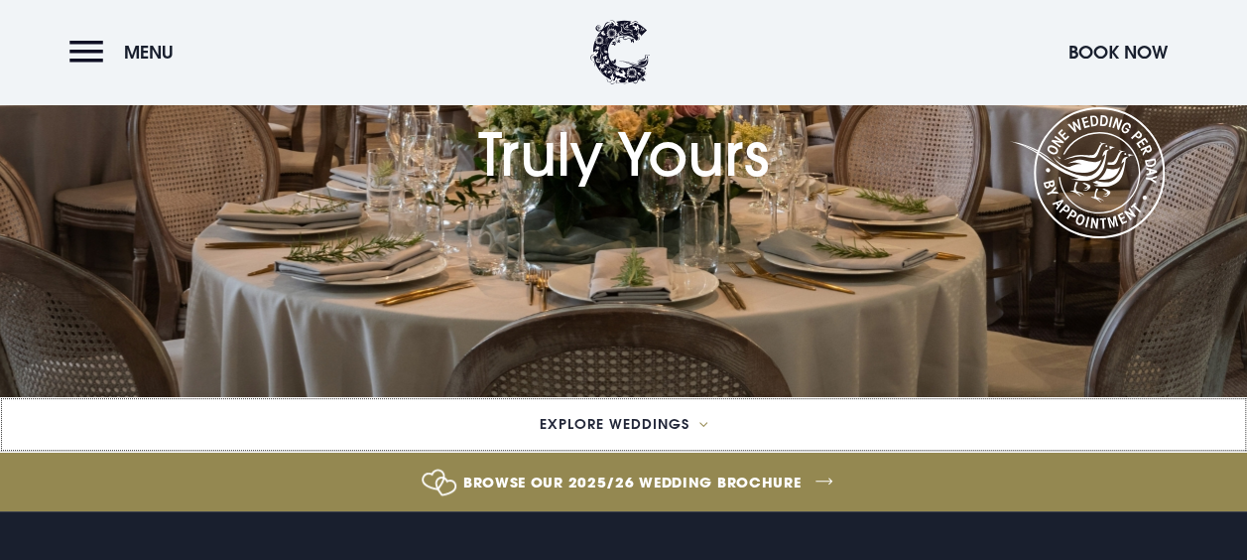
click at [688, 435] on button "Explore Weddings" at bounding box center [623, 424] width 1247 height 55
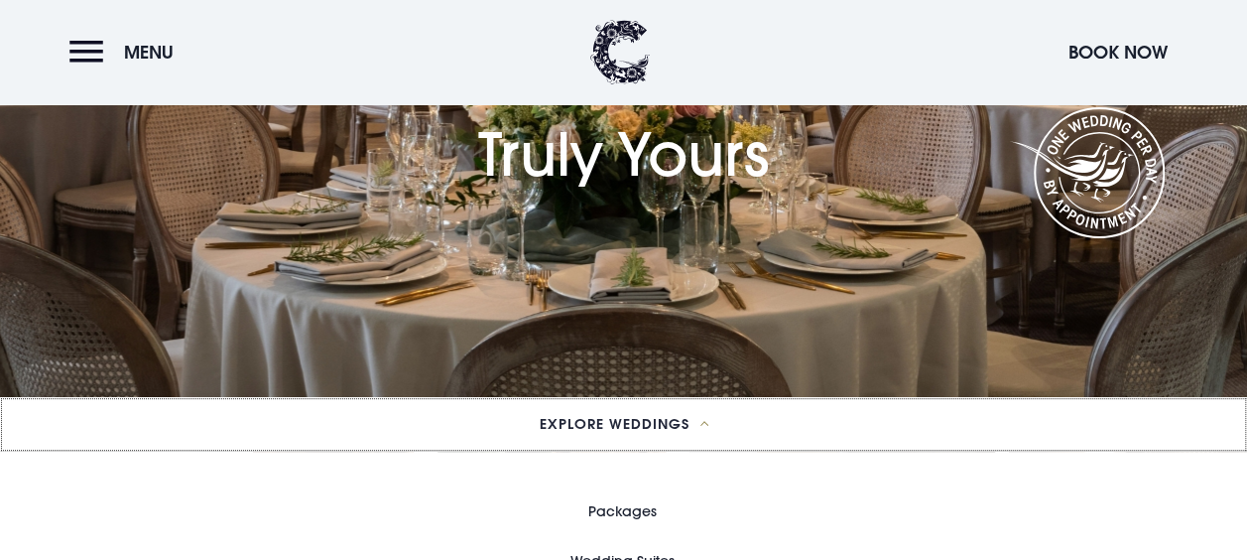
scroll to position [397, 0]
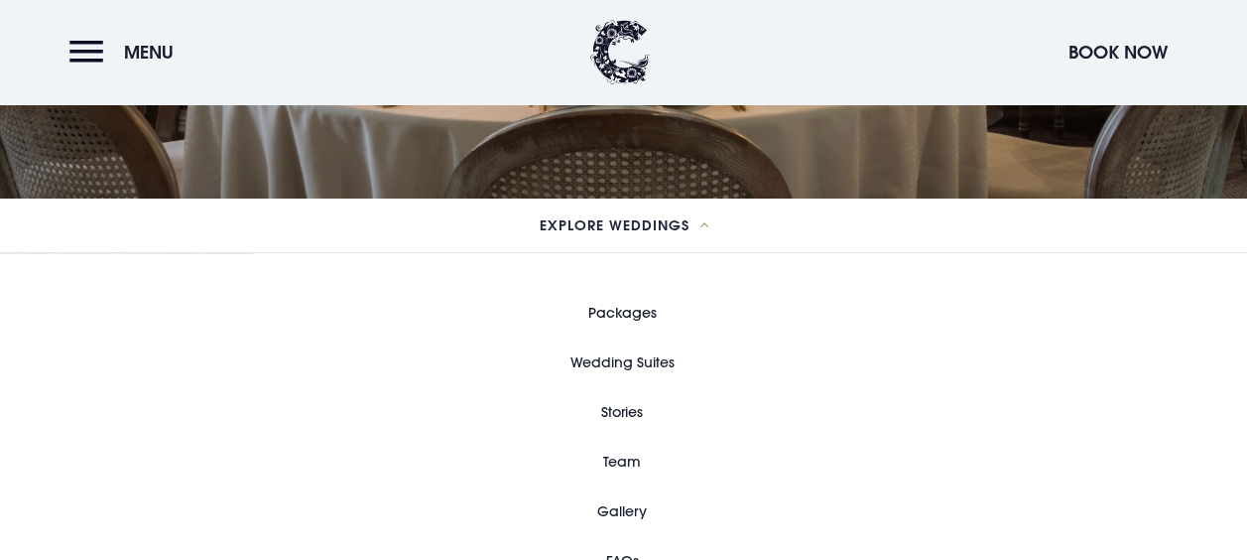
click at [616, 314] on link "Packages" at bounding box center [622, 313] width 68 height 50
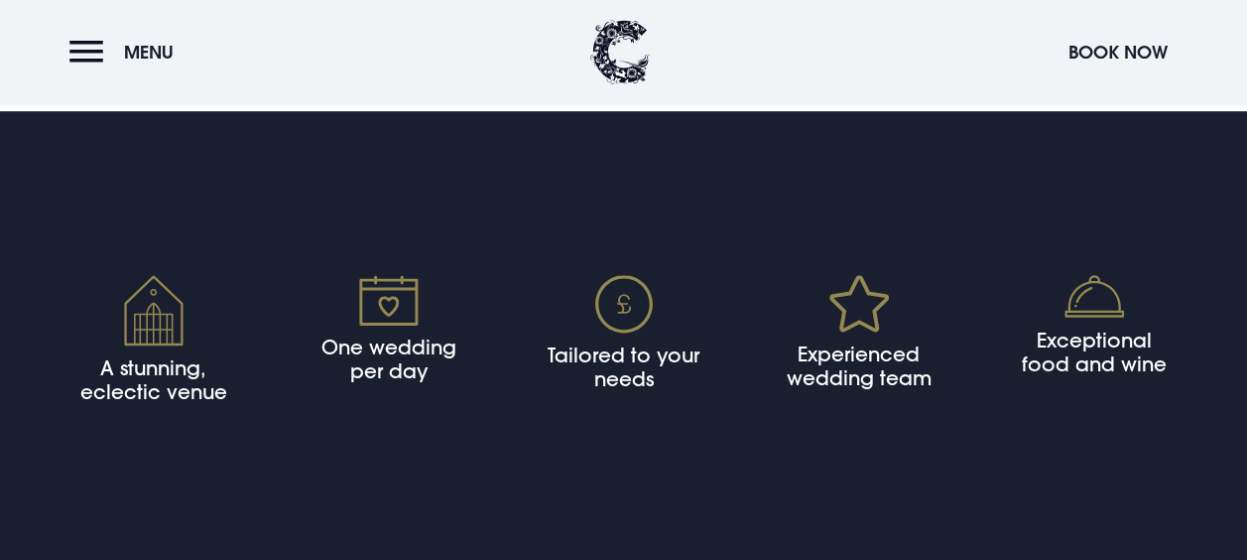
scroll to position [3969, 0]
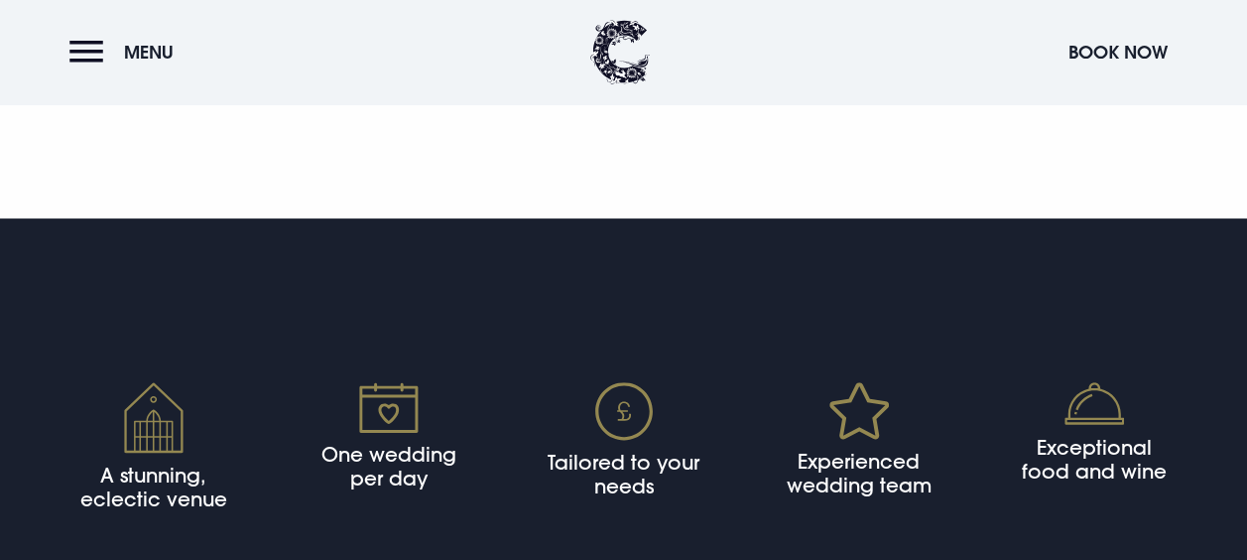
click at [595, 103] on link "View All Packages" at bounding box center [623, 74] width 277 height 60
